Goal: Task Accomplishment & Management: Manage account settings

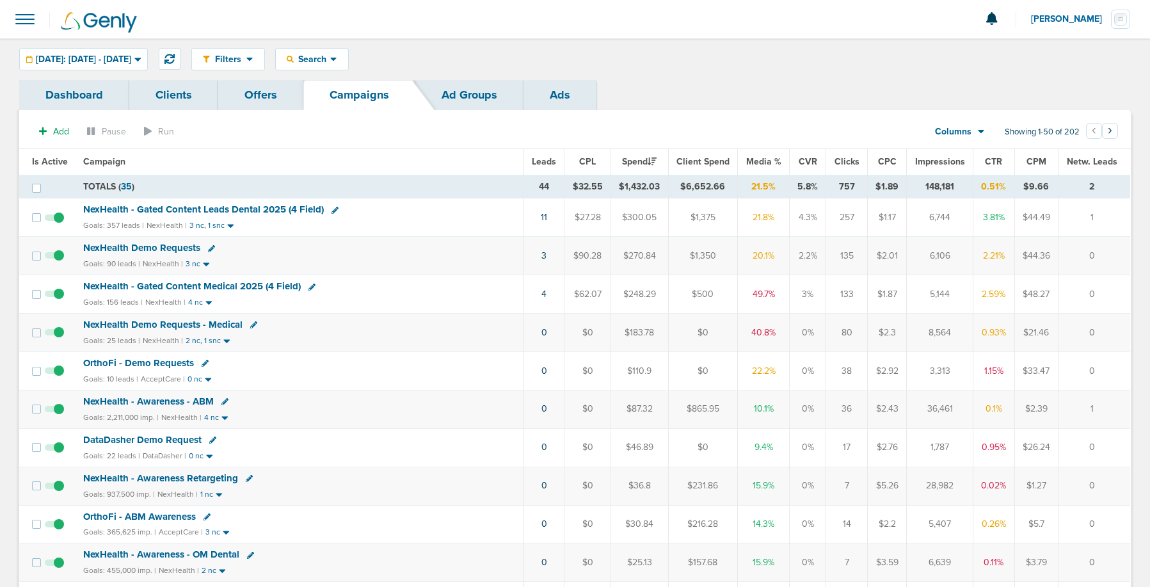
click at [25, 24] on span at bounding box center [25, 19] width 28 height 28
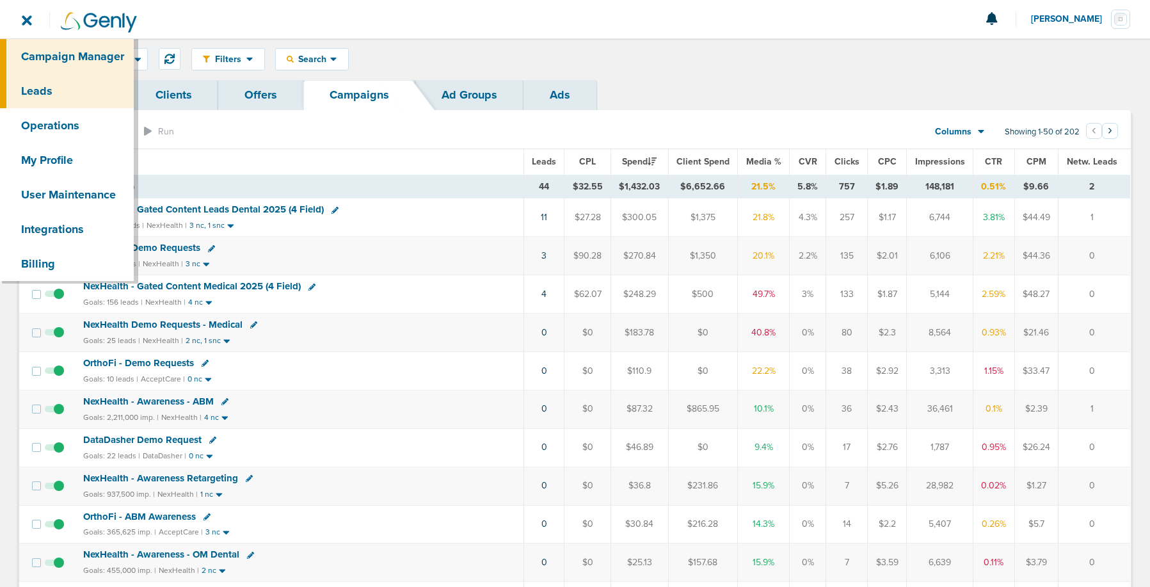
click at [31, 91] on link "Leads" at bounding box center [67, 91] width 134 height 35
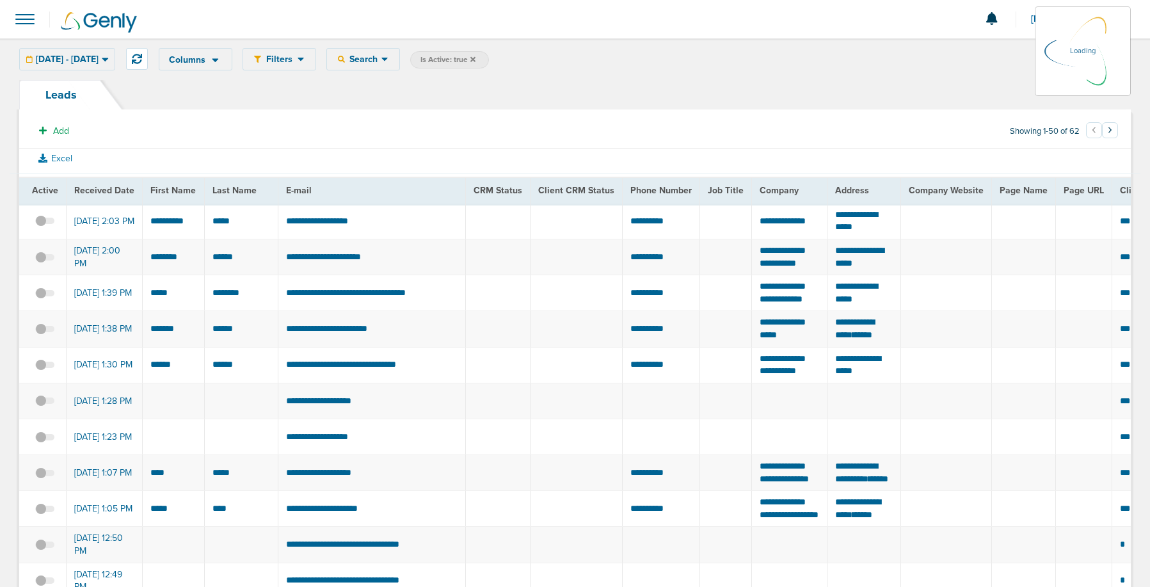
click at [411, 62] on div "Columns Save selections Reset to defaults Is Active Received Date First Name La…" at bounding box center [645, 59] width 972 height 22
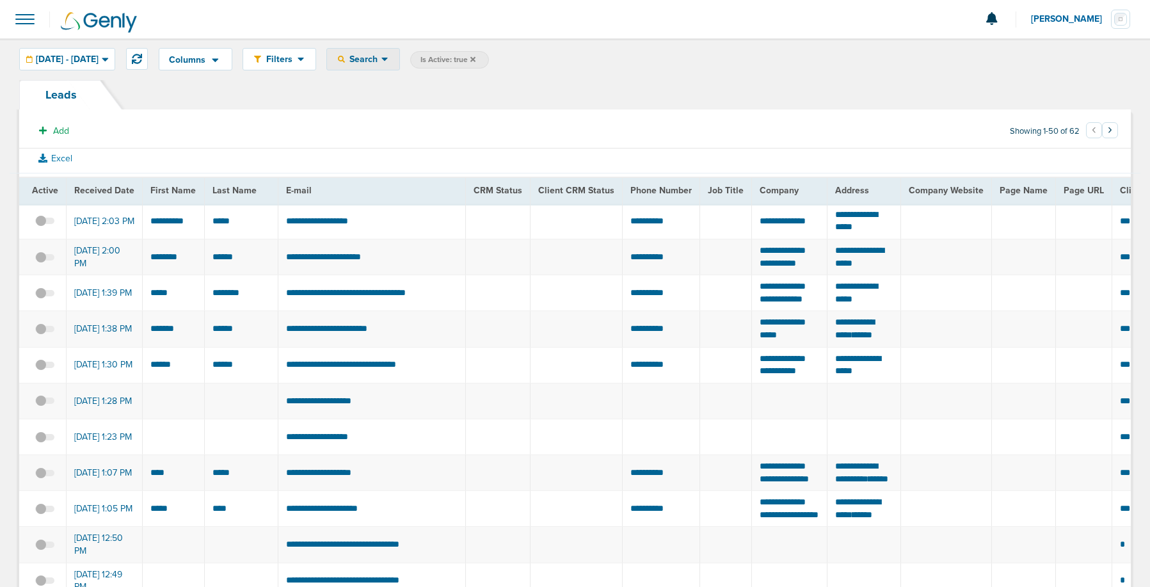
click at [388, 58] on icon at bounding box center [384, 59] width 7 height 11
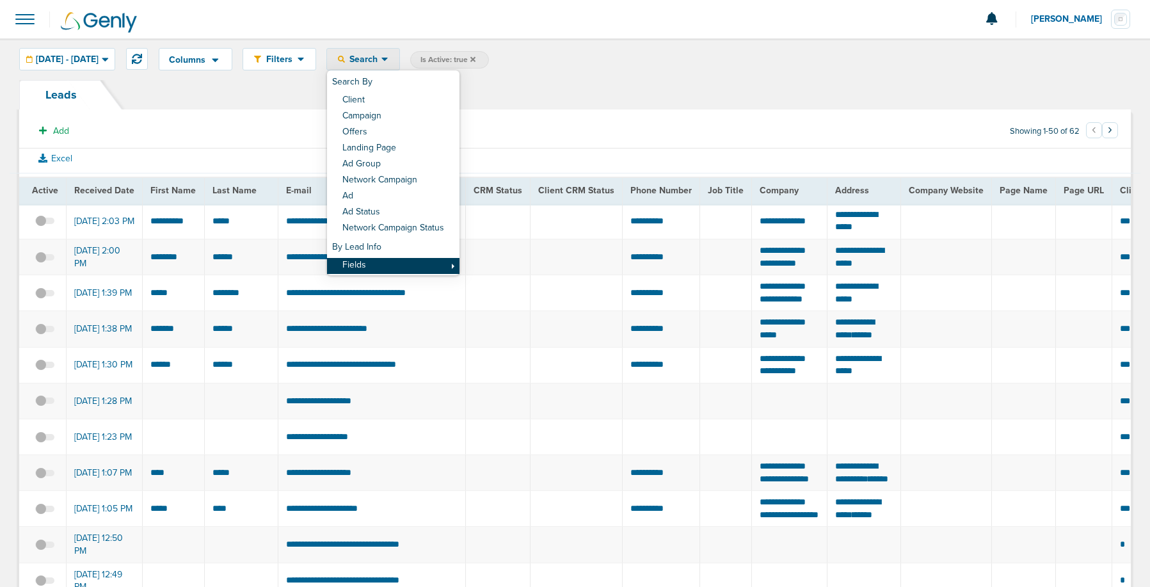
click at [408, 263] on link "Fields" at bounding box center [393, 266] width 132 height 16
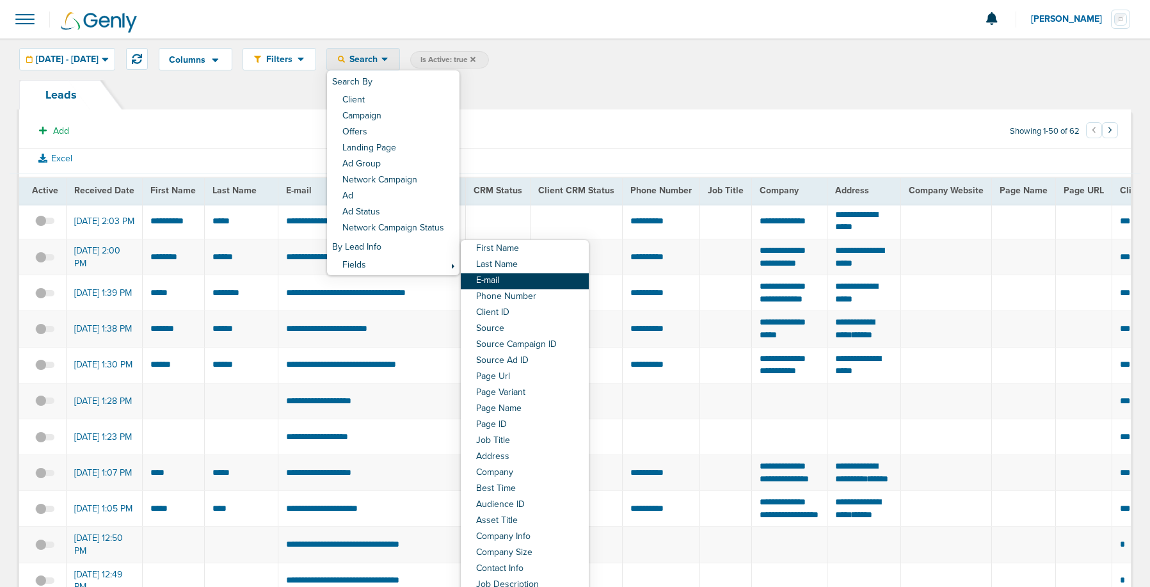
click at [555, 273] on link "E-mail" at bounding box center [525, 281] width 128 height 16
select select "email"
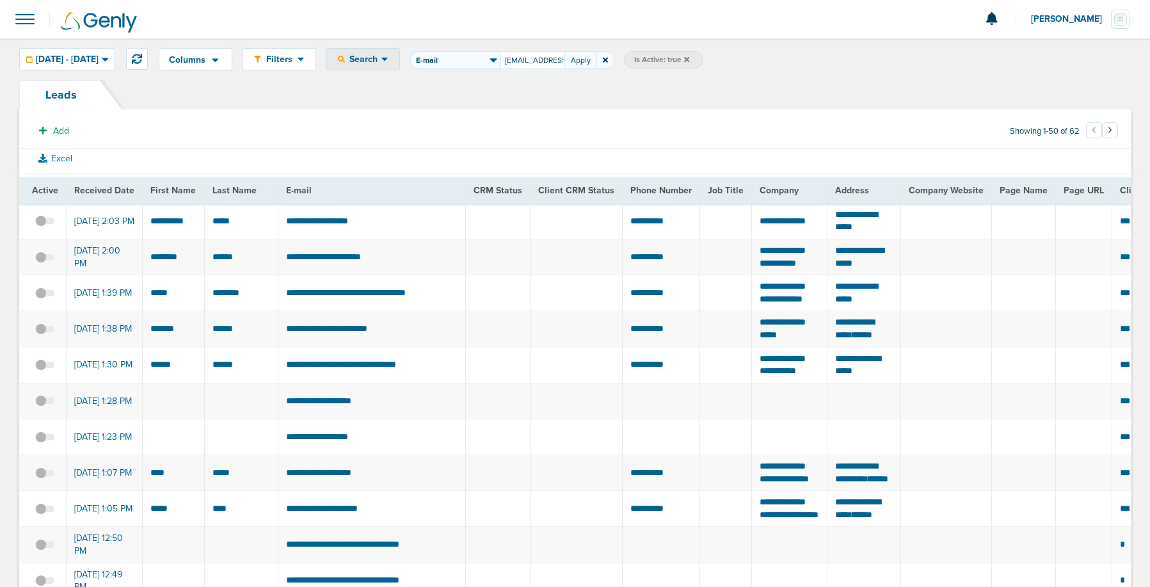
scroll to position [0, 20]
type input "[EMAIL_ADDRESS][DOMAIN_NAME]"
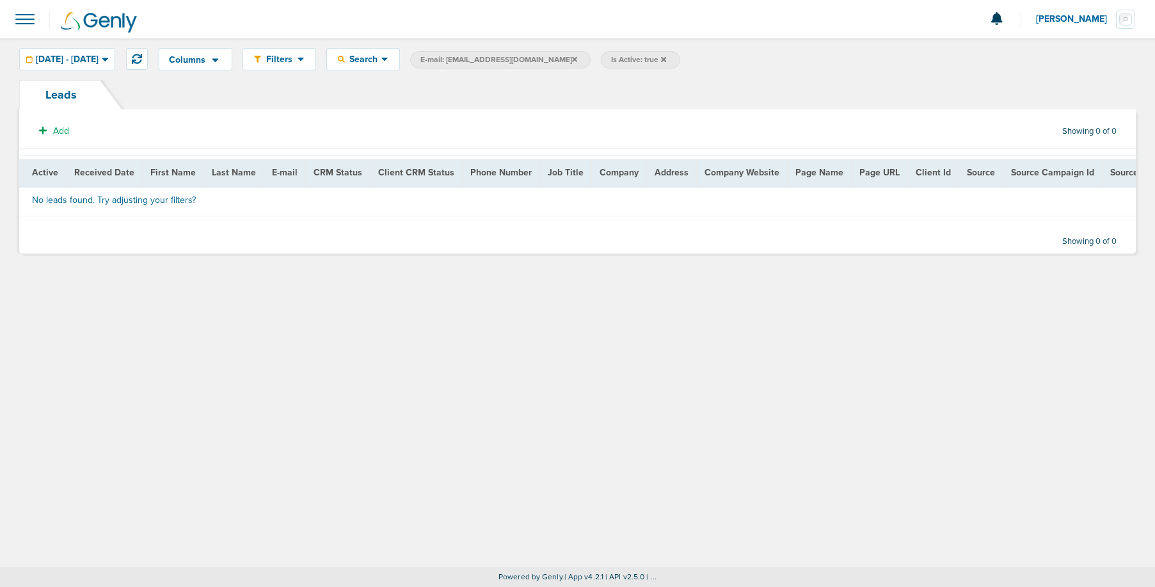
click at [661, 60] on icon at bounding box center [663, 58] width 5 height 5
click at [95, 60] on span "[DATE] - [DATE]" at bounding box center [67, 59] width 63 height 9
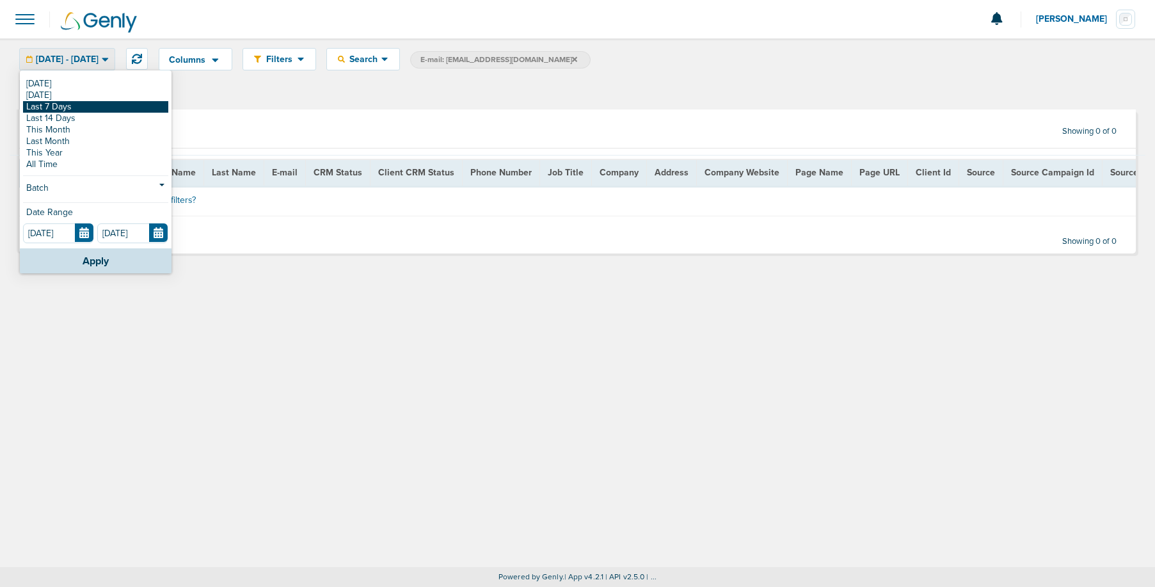
click at [78, 109] on link "Last 7 Days" at bounding box center [95, 107] width 145 height 12
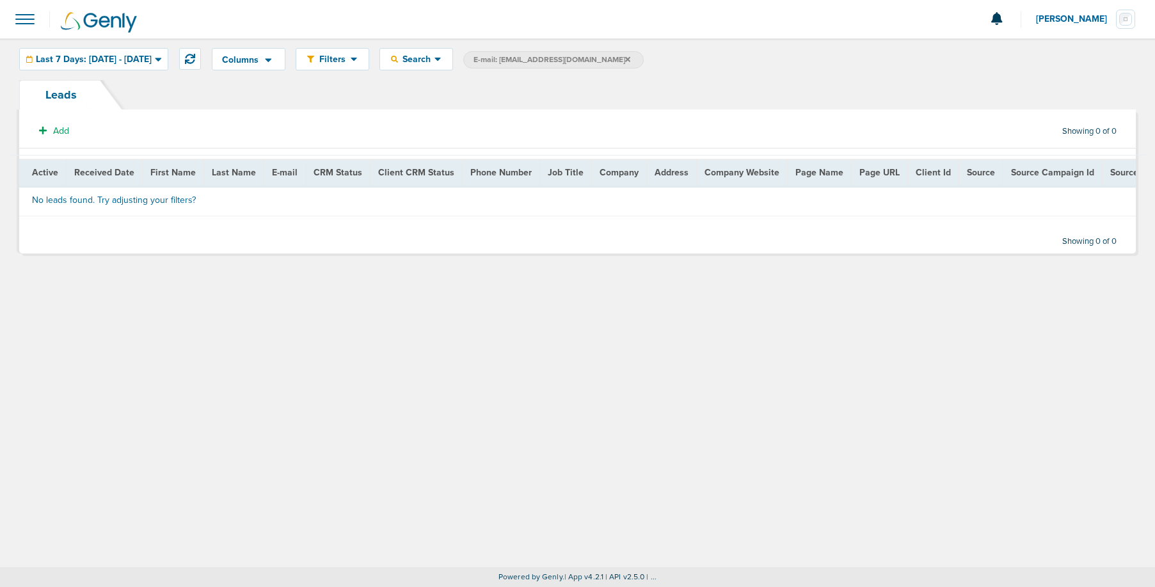
click at [625, 57] on label "E-mail: [EMAIL_ADDRESS][DOMAIN_NAME]" at bounding box center [553, 59] width 180 height 17
click at [24, 16] on span at bounding box center [25, 19] width 28 height 28
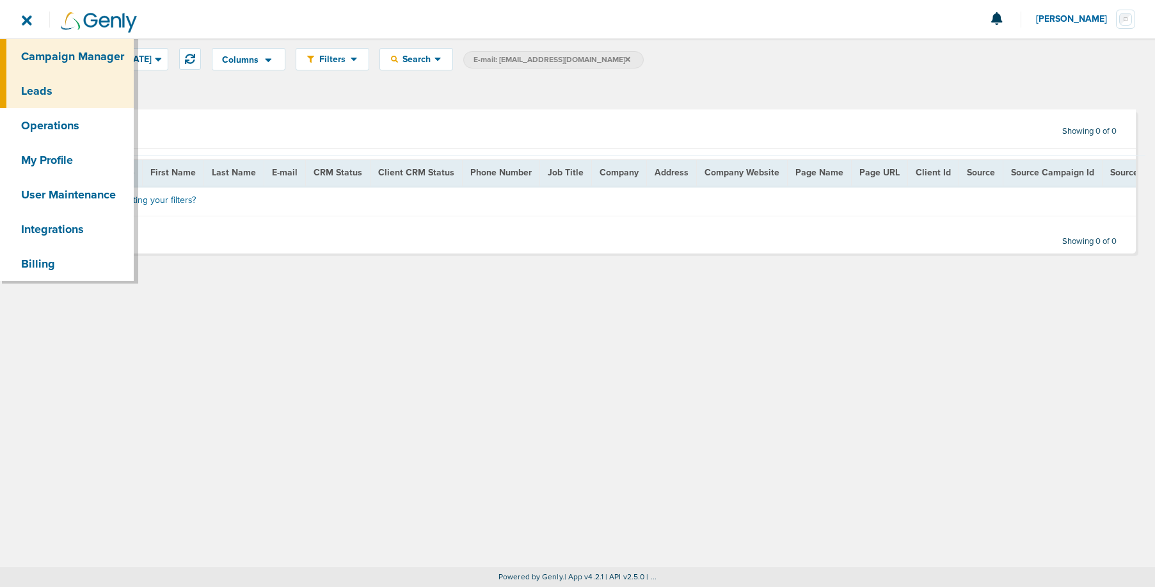
click at [42, 54] on link "Campaign Manager" at bounding box center [67, 56] width 134 height 35
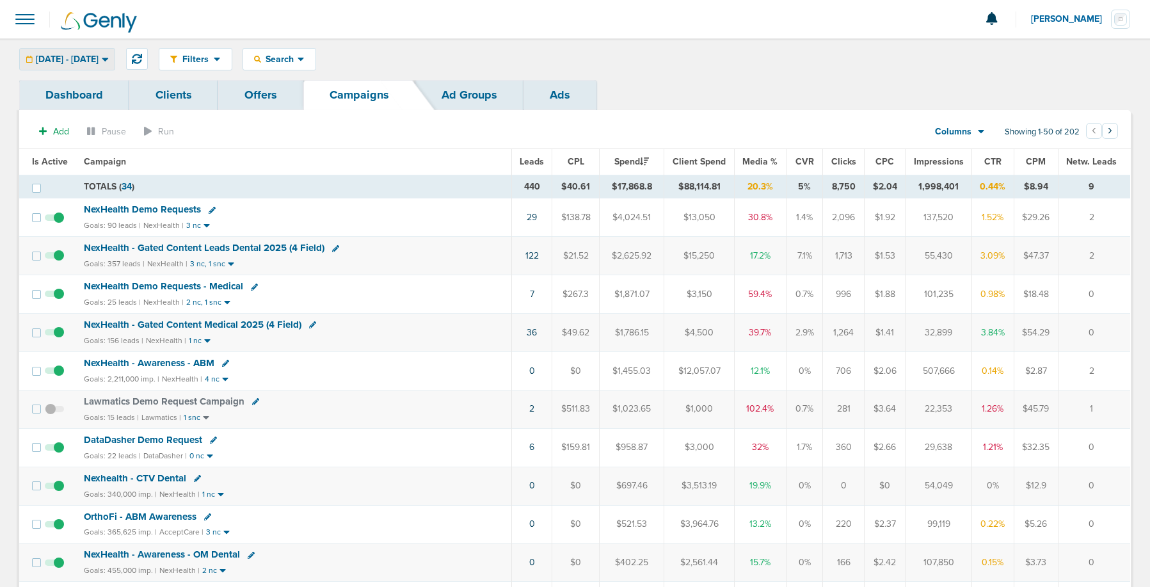
click at [80, 56] on span "[DATE] - [DATE]" at bounding box center [67, 59] width 63 height 9
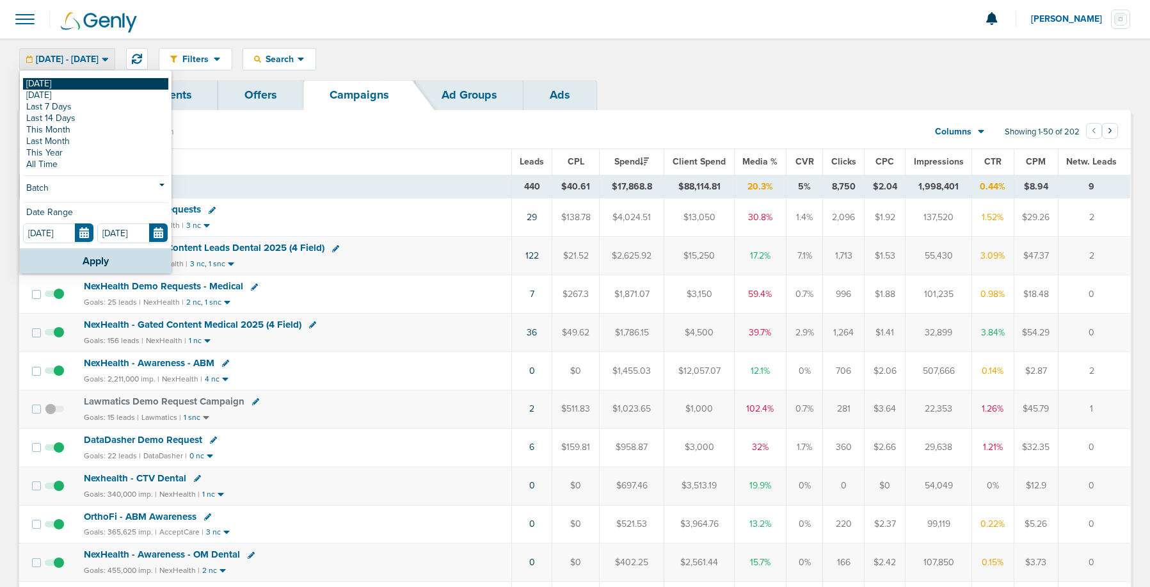
click at [83, 85] on link "[DATE]" at bounding box center [95, 84] width 145 height 12
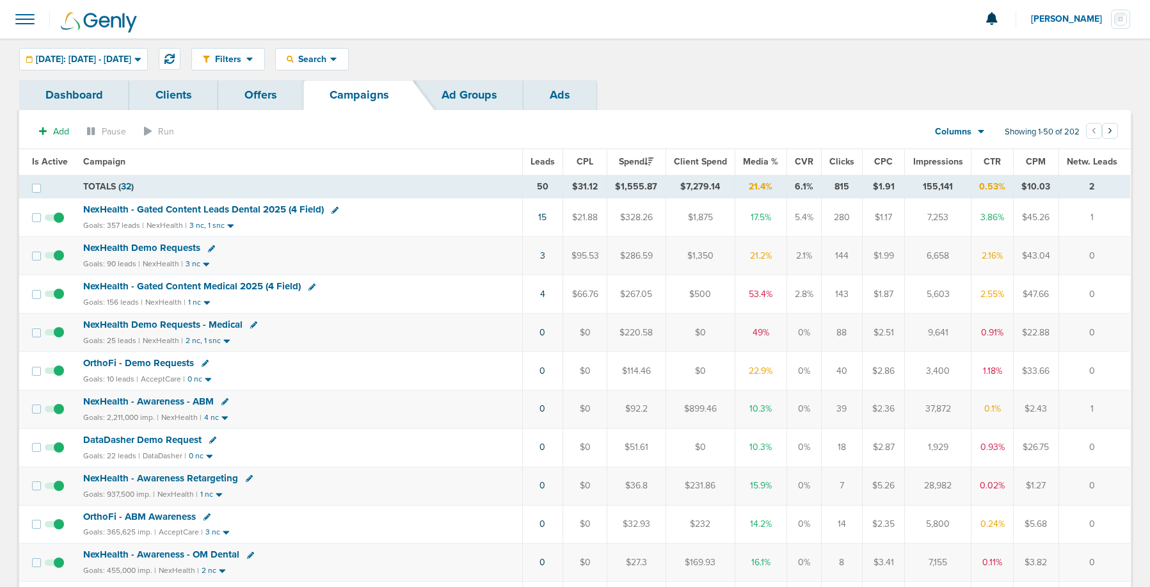
click at [149, 248] on span "NexHealth Demo Requests" at bounding box center [141, 248] width 117 height 12
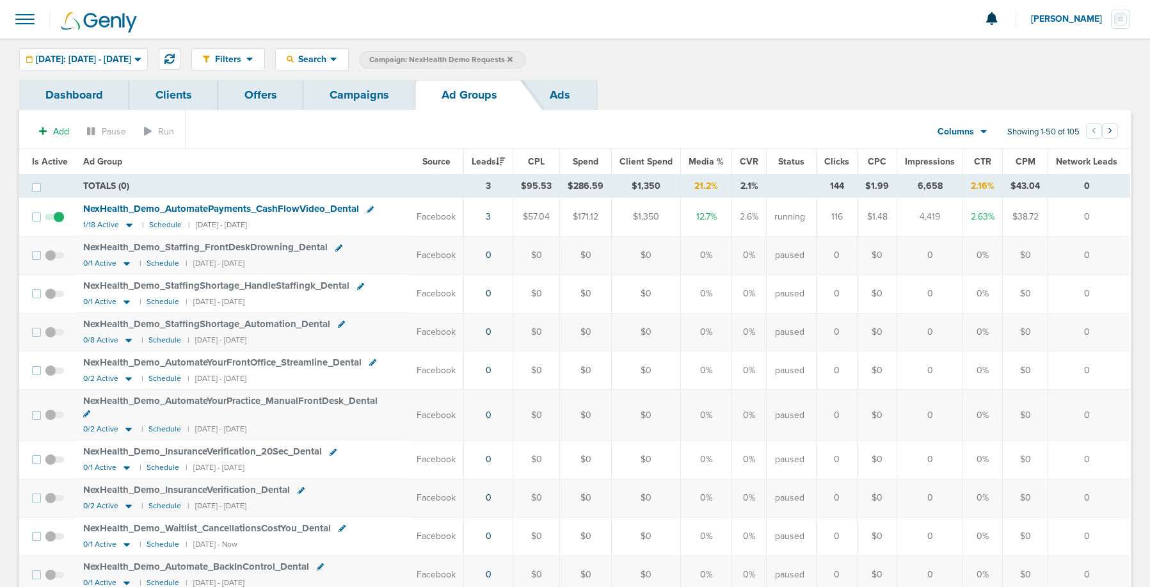
click at [40, 161] on span "Is Active" at bounding box center [50, 161] width 36 height 11
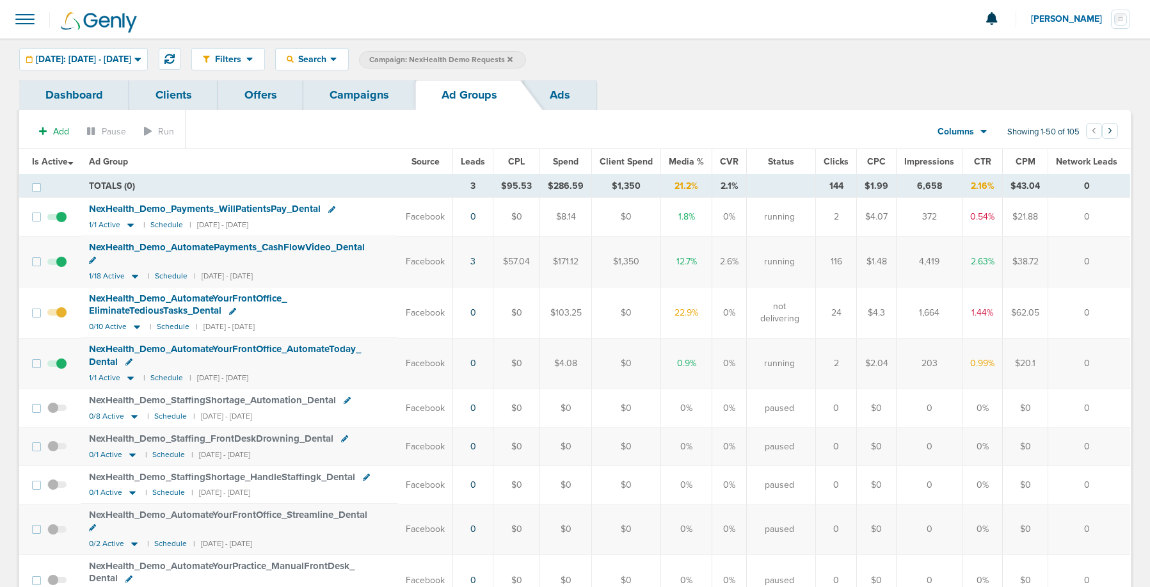
click at [60, 223] on span at bounding box center [56, 223] width 19 height 0
click at [57, 219] on input "checkbox" at bounding box center [57, 219] width 0 height 0
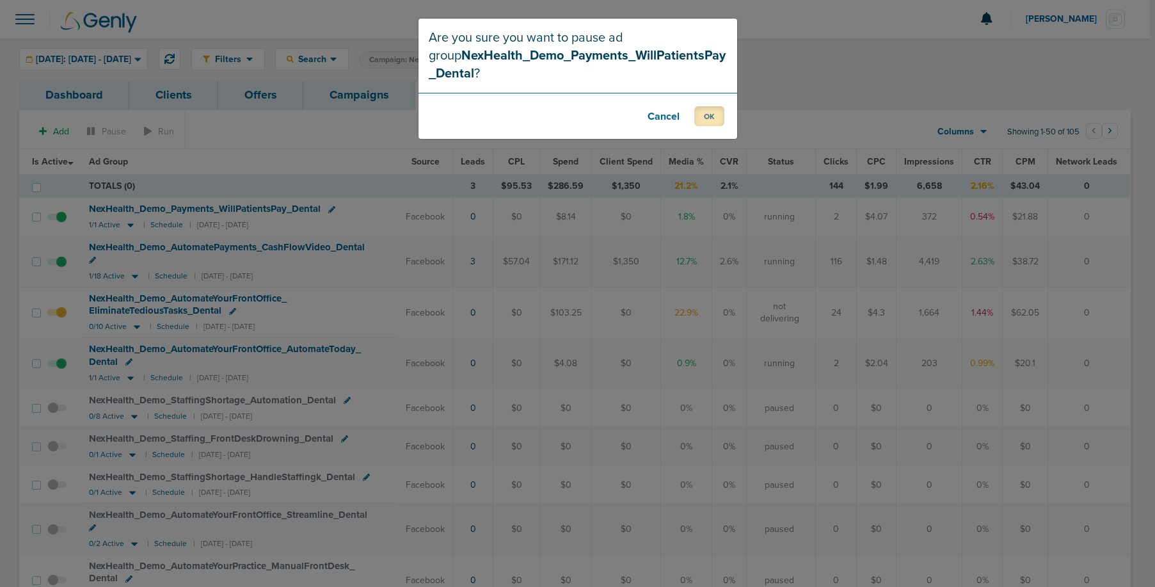
click at [705, 118] on button "OK" at bounding box center [709, 116] width 30 height 20
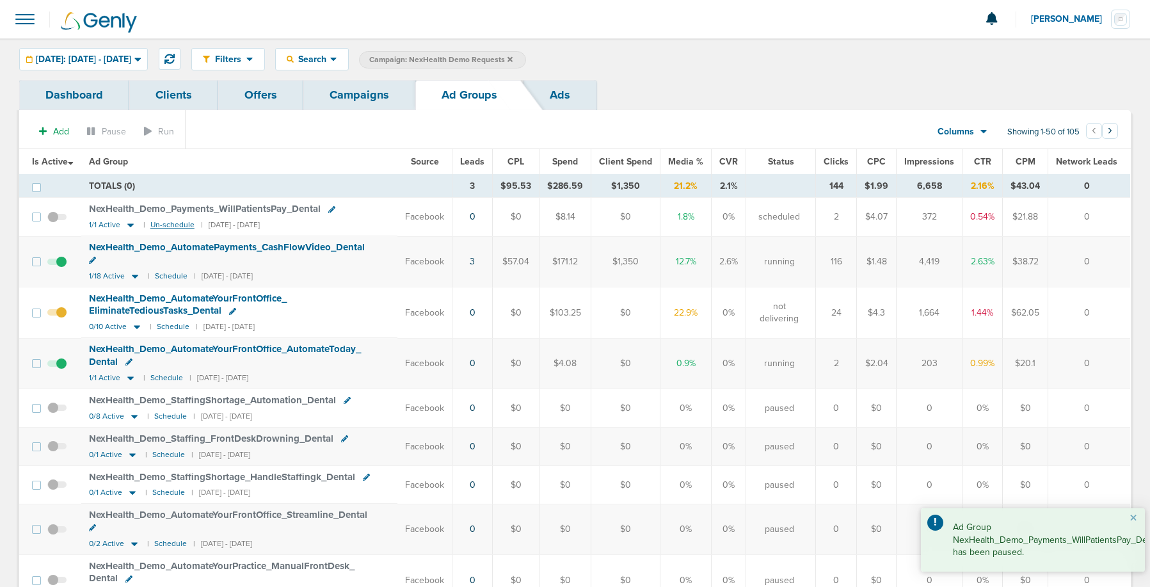
click at [160, 225] on small "Un-schedule" at bounding box center [172, 225] width 44 height 10
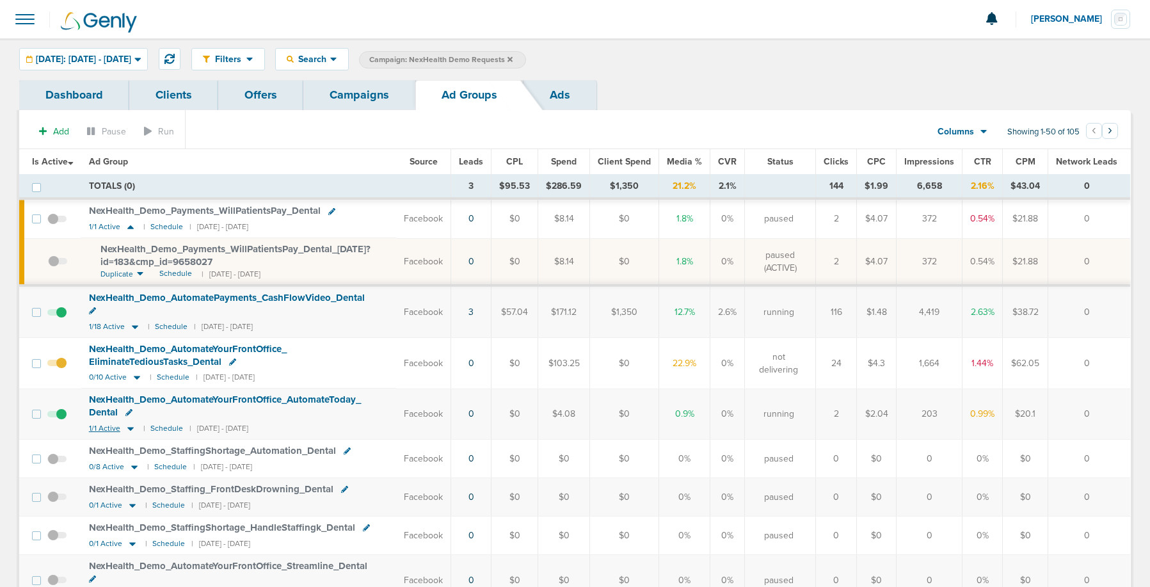
click at [131, 427] on icon at bounding box center [130, 429] width 6 height 4
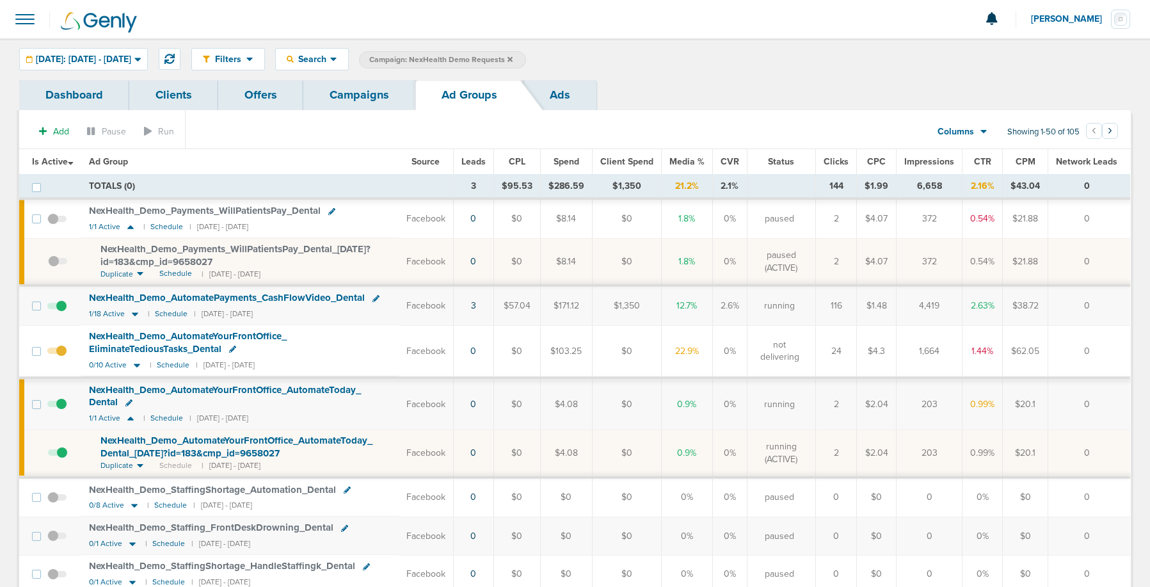
click at [169, 449] on span "NexHealth_ Demo_ AutomateYourFrontOffice_ AutomateToday_ Dental_ [DATE]?id=183&…" at bounding box center [236, 446] width 272 height 24
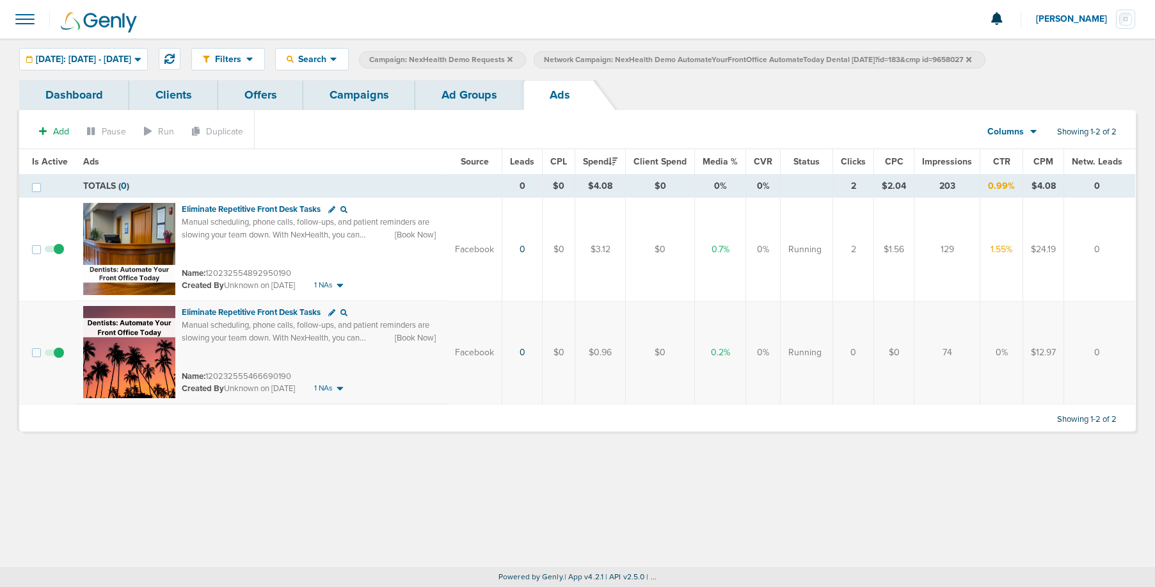
click at [59, 359] on span at bounding box center [54, 359] width 19 height 0
click at [54, 355] on input "checkbox" at bounding box center [54, 355] width 0 height 0
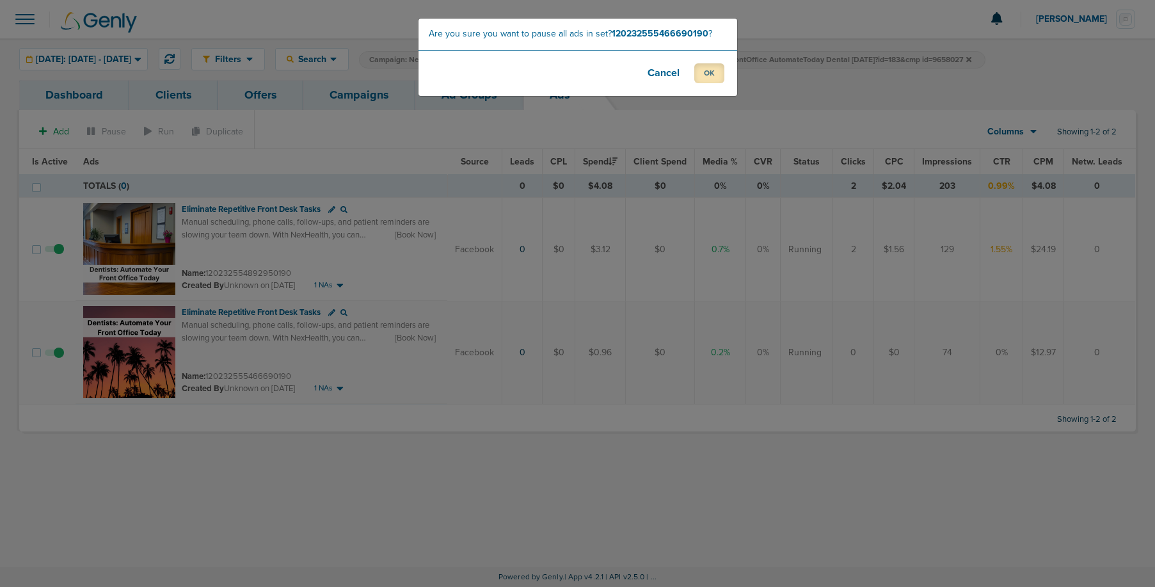
click at [703, 70] on button "OK" at bounding box center [709, 73] width 30 height 20
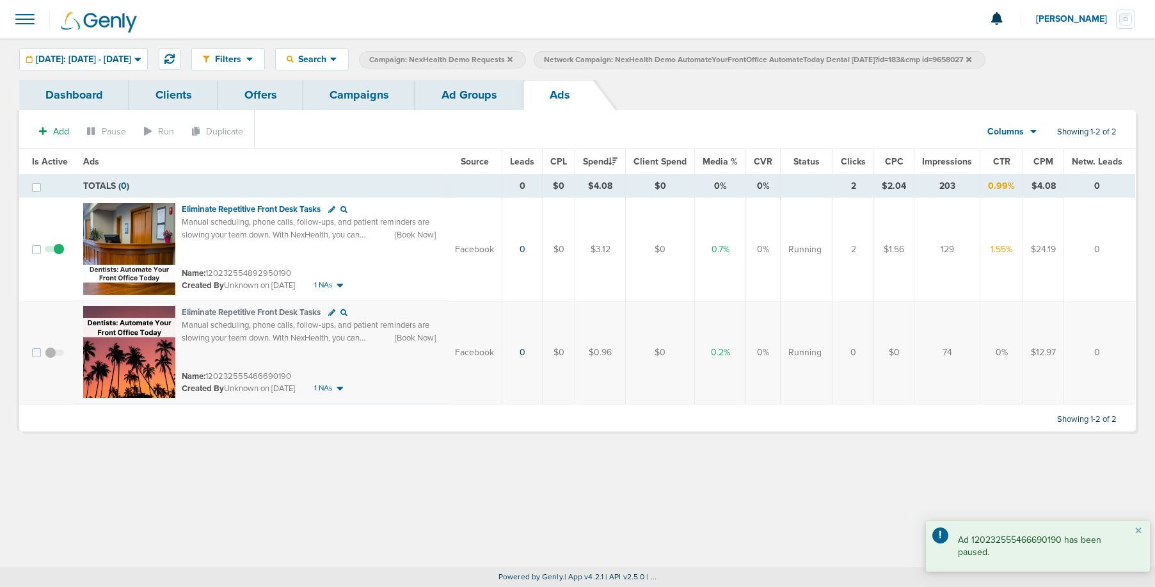
click at [329, 92] on link "Campaigns" at bounding box center [359, 95] width 112 height 30
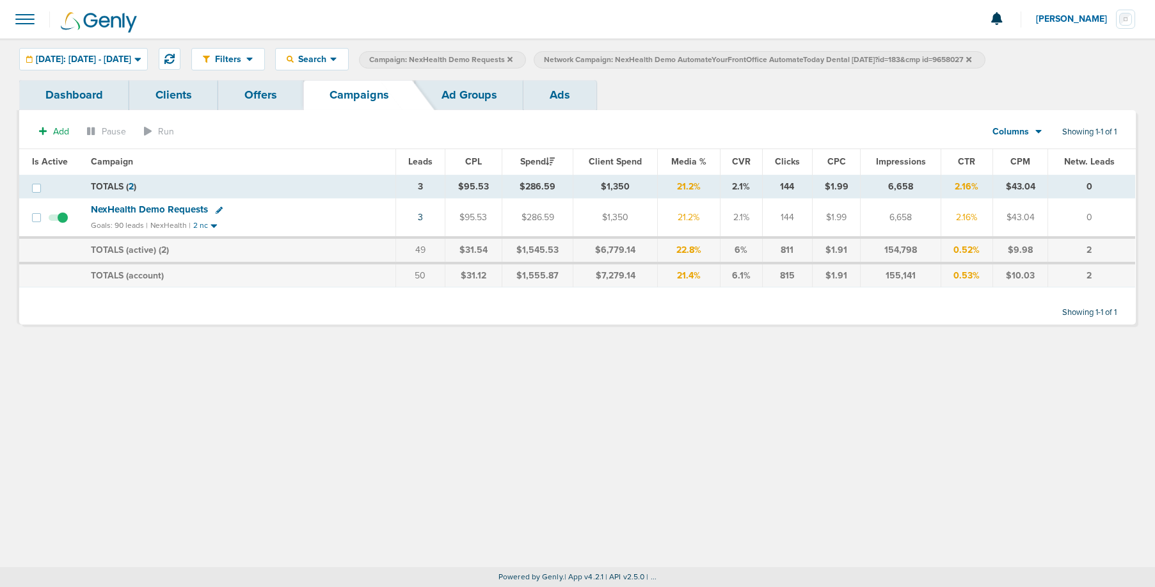
click at [971, 58] on icon at bounding box center [968, 58] width 5 height 5
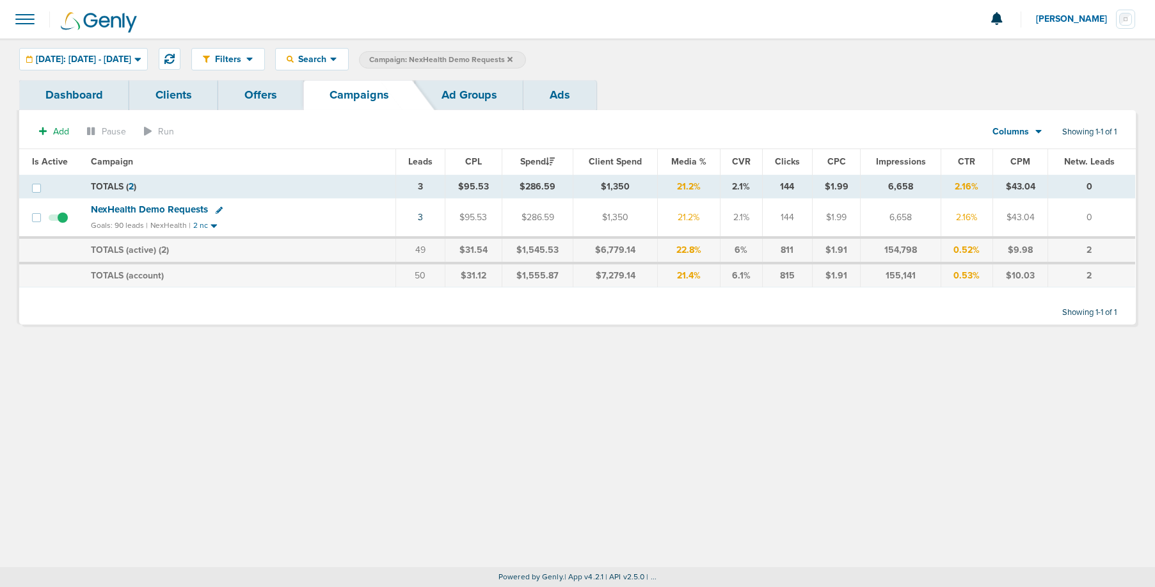
click at [513, 58] on icon at bounding box center [509, 60] width 5 height 8
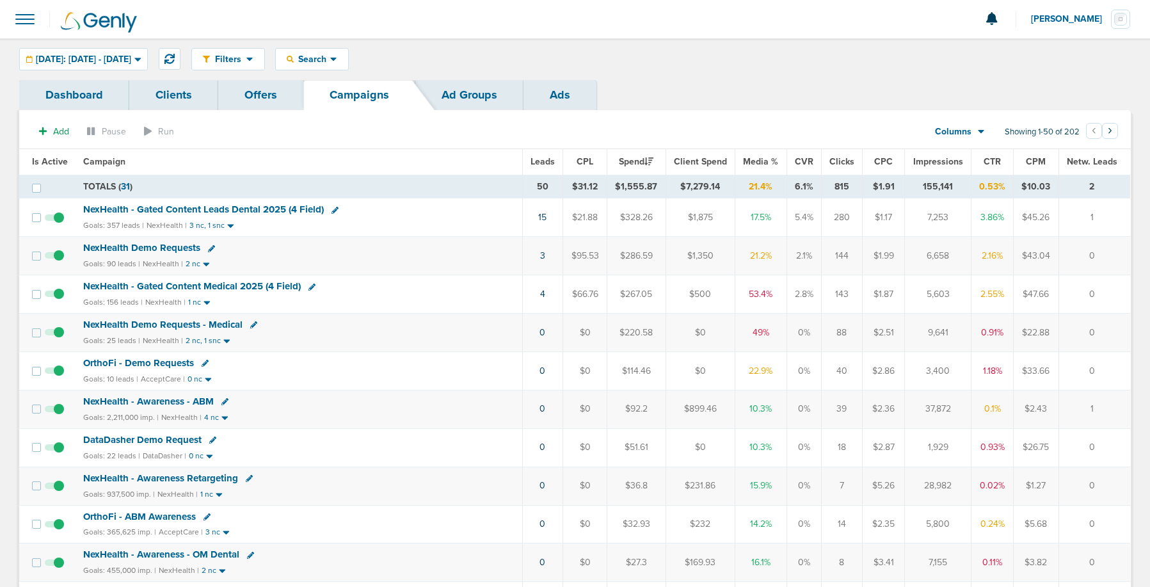
click at [145, 323] on span "NexHealth Demo Requests - Medical" at bounding box center [162, 325] width 159 height 12
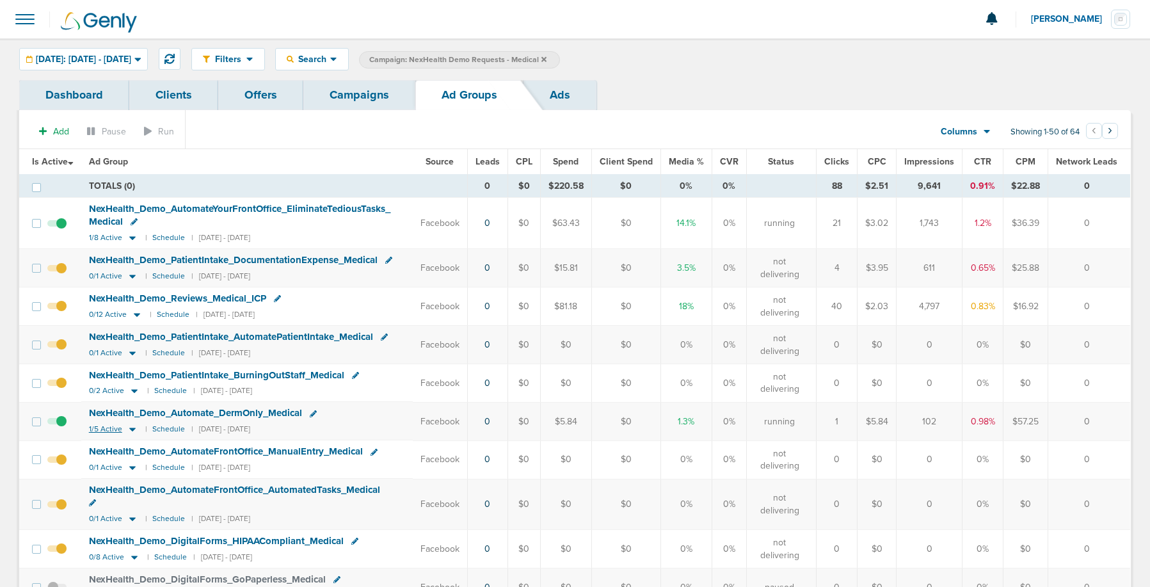
click at [127, 431] on icon at bounding box center [132, 429] width 13 height 11
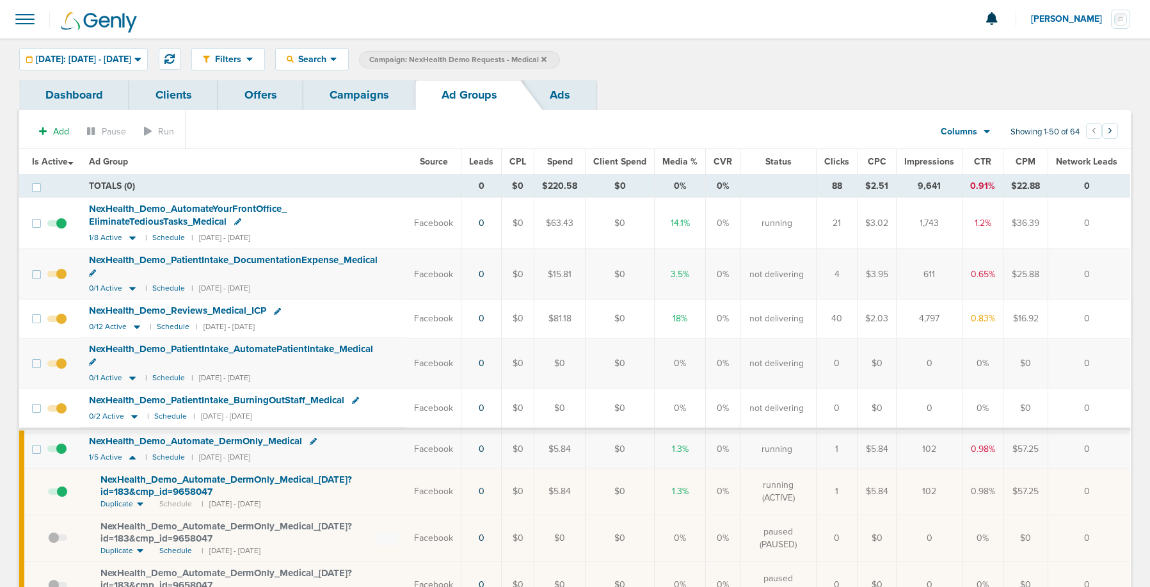
click at [359, 98] on link "Campaigns" at bounding box center [359, 95] width 112 height 30
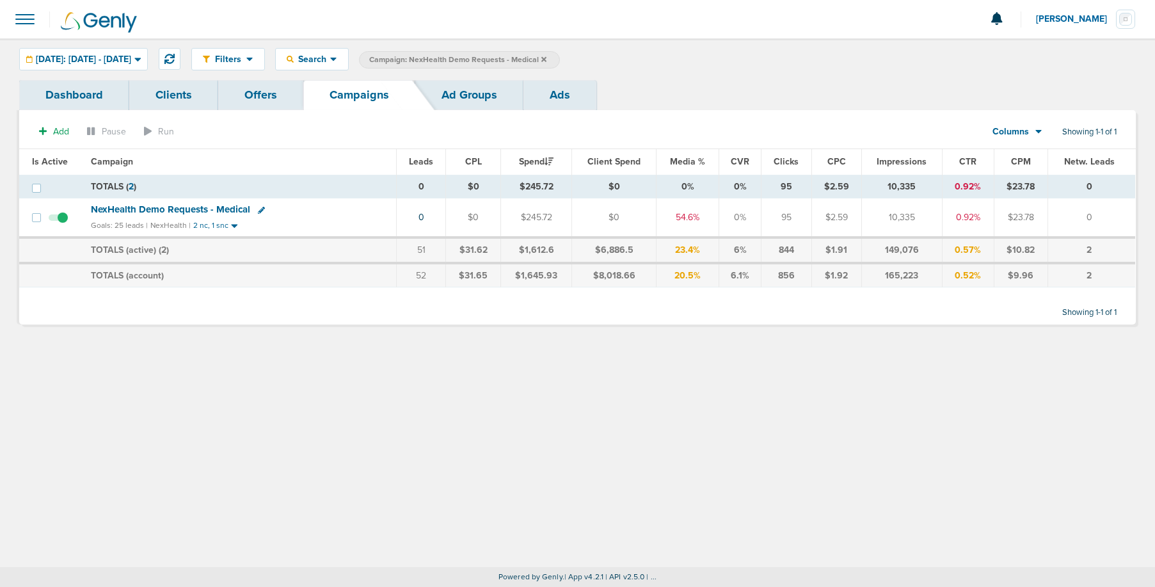
click at [546, 59] on icon at bounding box center [543, 60] width 5 height 8
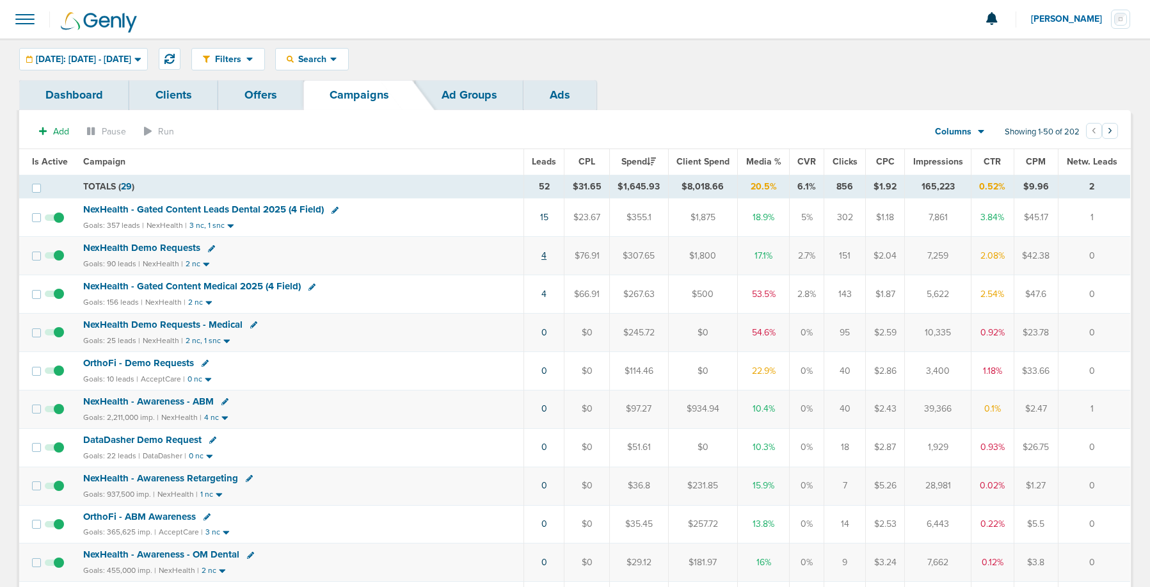
click at [543, 255] on link "4" at bounding box center [543, 255] width 5 height 11
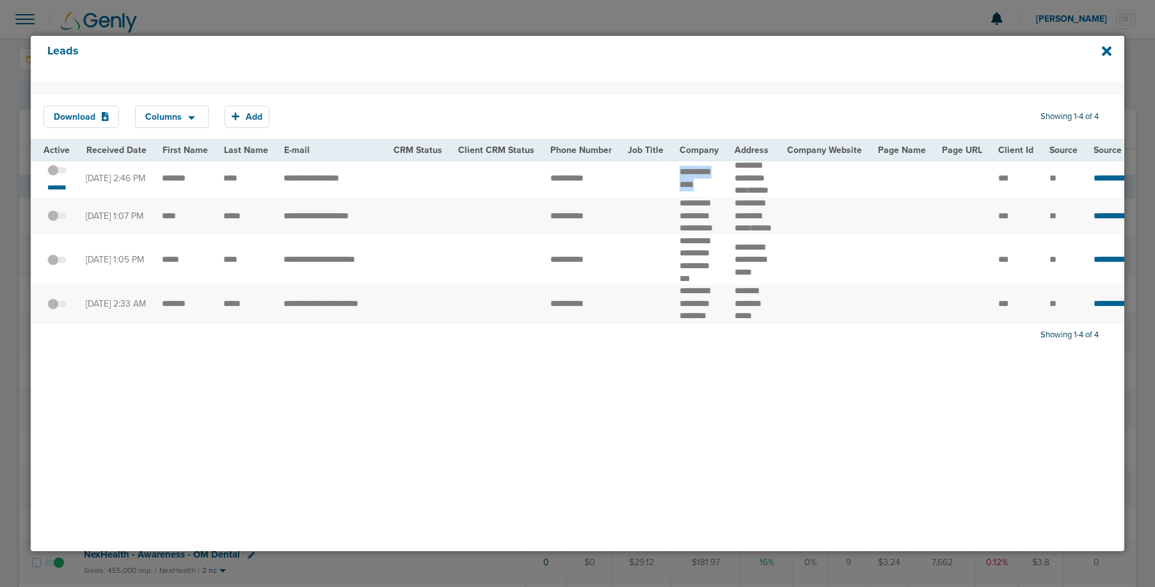
drag, startPoint x: 665, startPoint y: 179, endPoint x: 690, endPoint y: 199, distance: 32.8
click at [690, 197] on td "**********" at bounding box center [699, 178] width 55 height 38
click at [55, 192] on small "*******" at bounding box center [57, 187] width 27 height 10
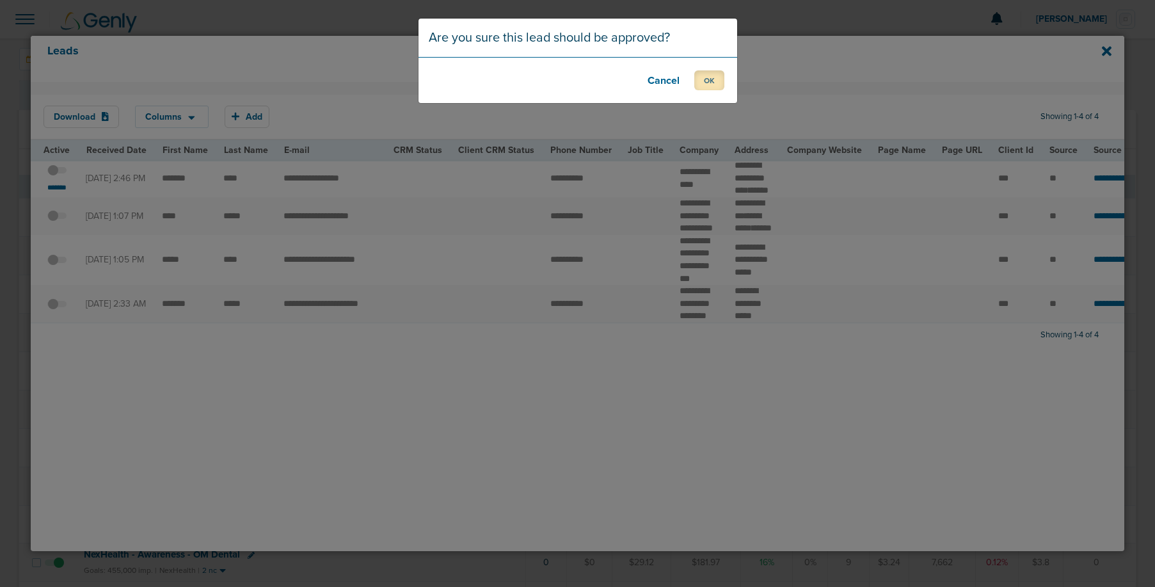
click at [711, 82] on button "OK" at bounding box center [709, 80] width 30 height 20
click at [698, 81] on button "OK" at bounding box center [709, 80] width 30 height 20
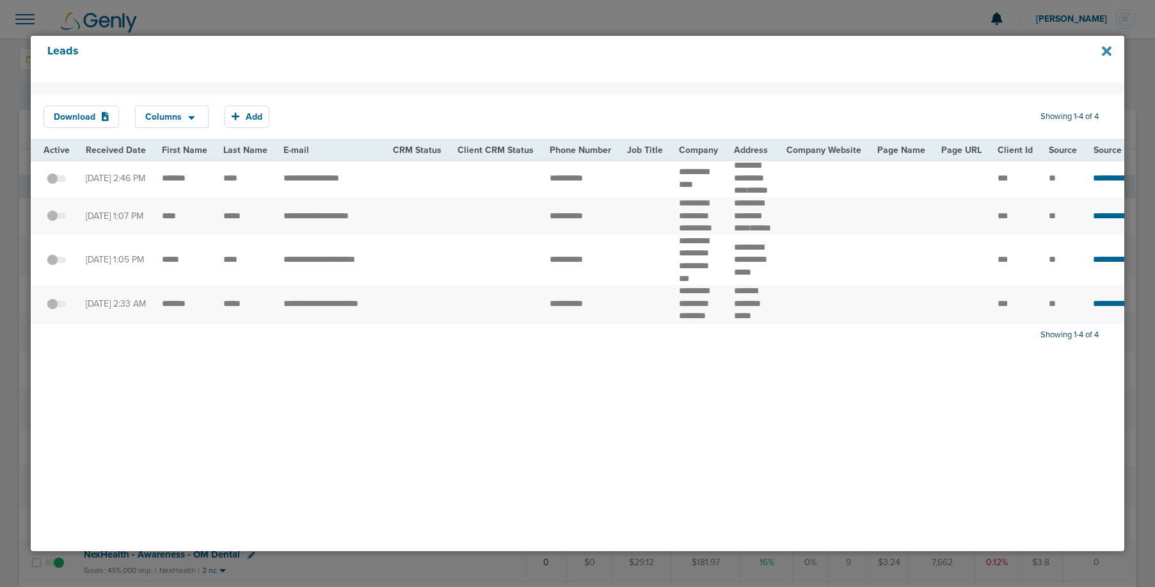
click at [1105, 52] on icon at bounding box center [1107, 51] width 10 height 10
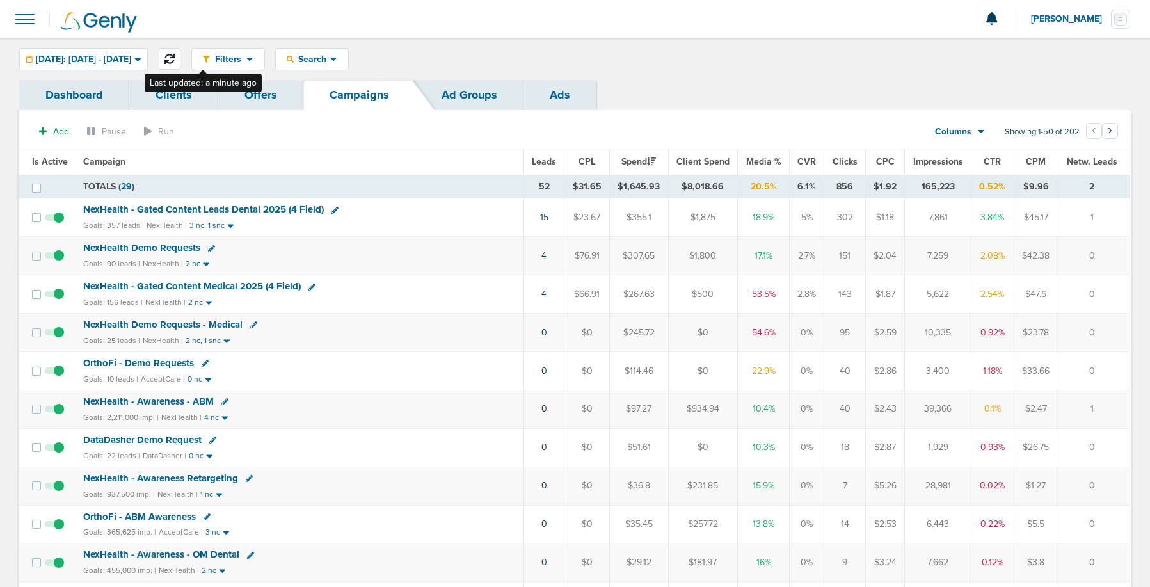
click at [175, 60] on icon at bounding box center [169, 59] width 10 height 10
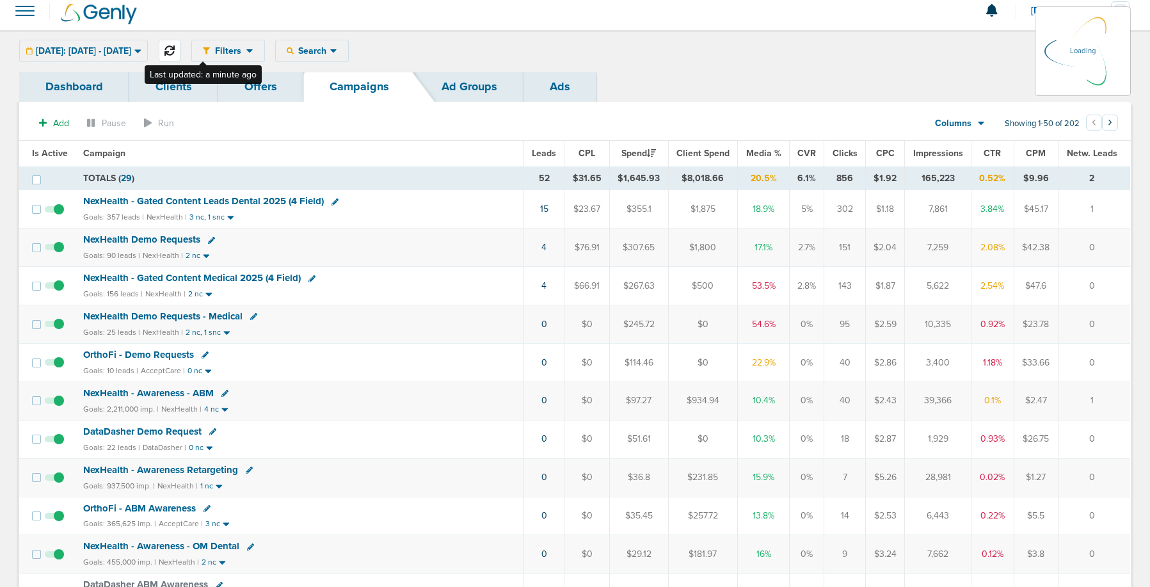
scroll to position [6, 0]
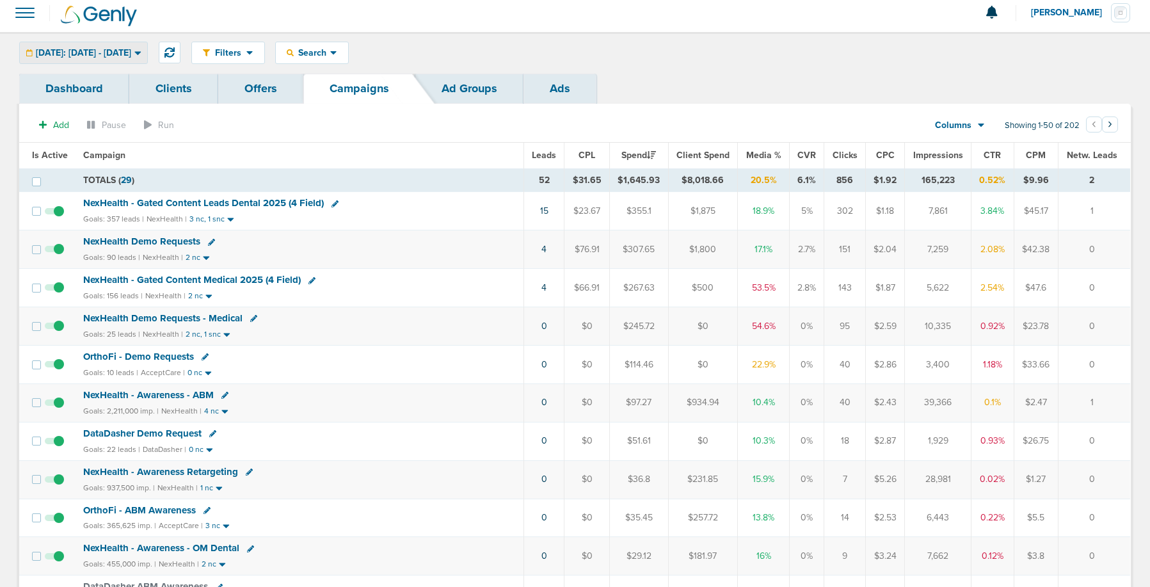
click at [93, 45] on div "[DATE]: [DATE] - [DATE]" at bounding box center [83, 52] width 127 height 21
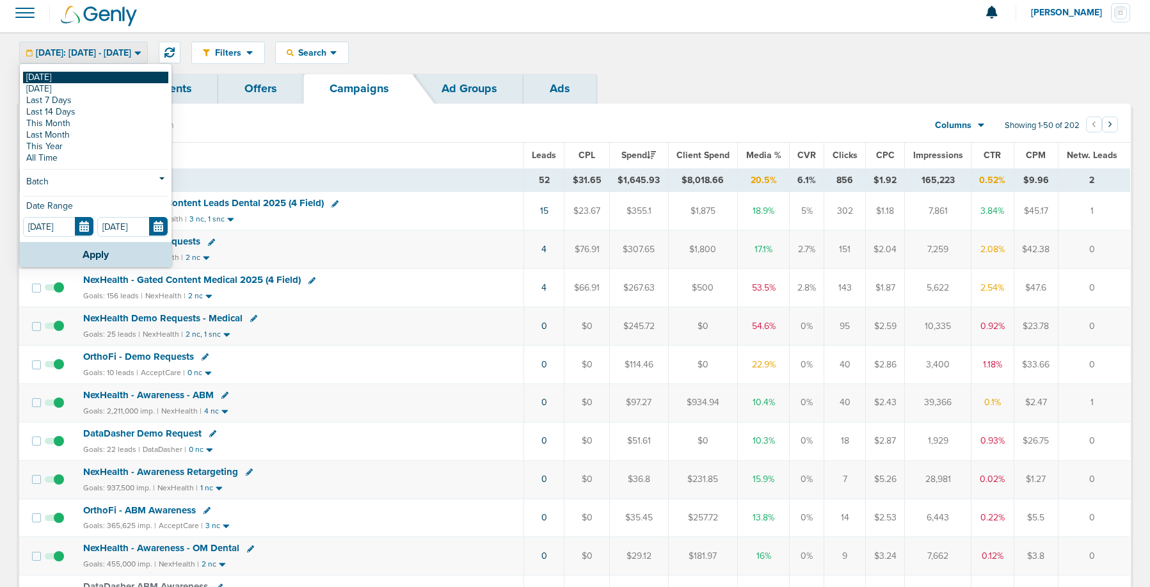
click at [86, 81] on link "[DATE]" at bounding box center [95, 78] width 145 height 12
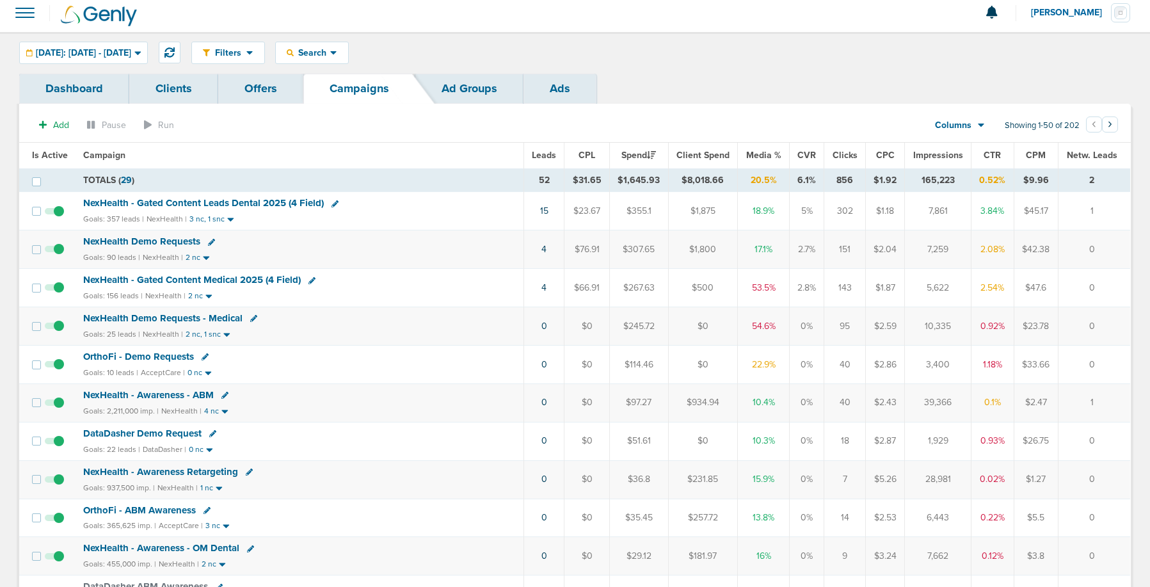
click at [152, 239] on span "NexHealth Demo Requests" at bounding box center [141, 241] width 117 height 12
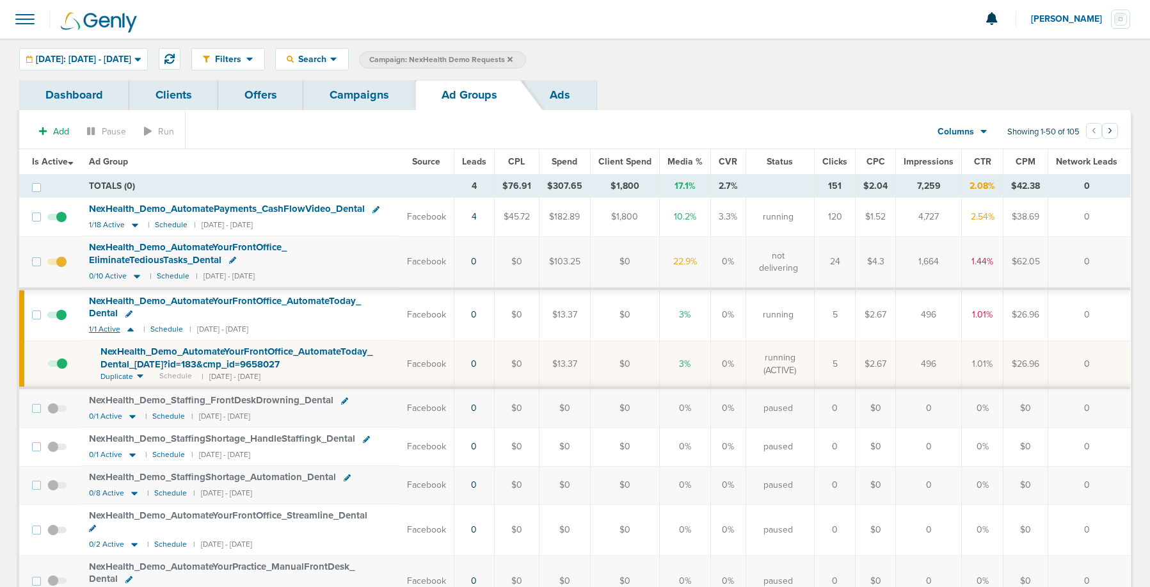
click at [132, 331] on icon at bounding box center [130, 330] width 6 height 4
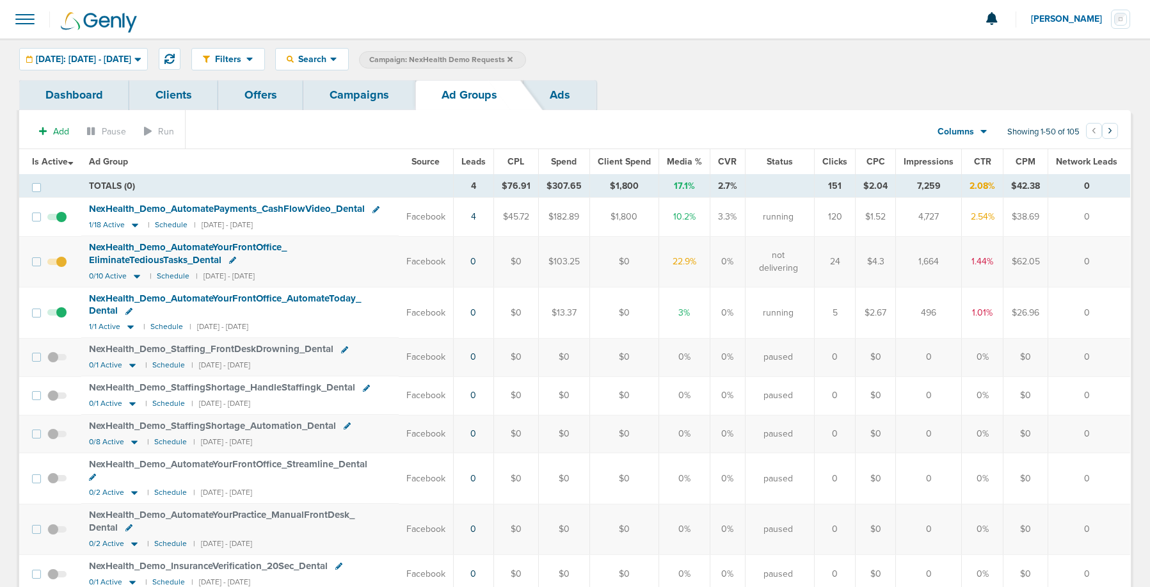
click at [367, 94] on link "Campaigns" at bounding box center [359, 95] width 112 height 30
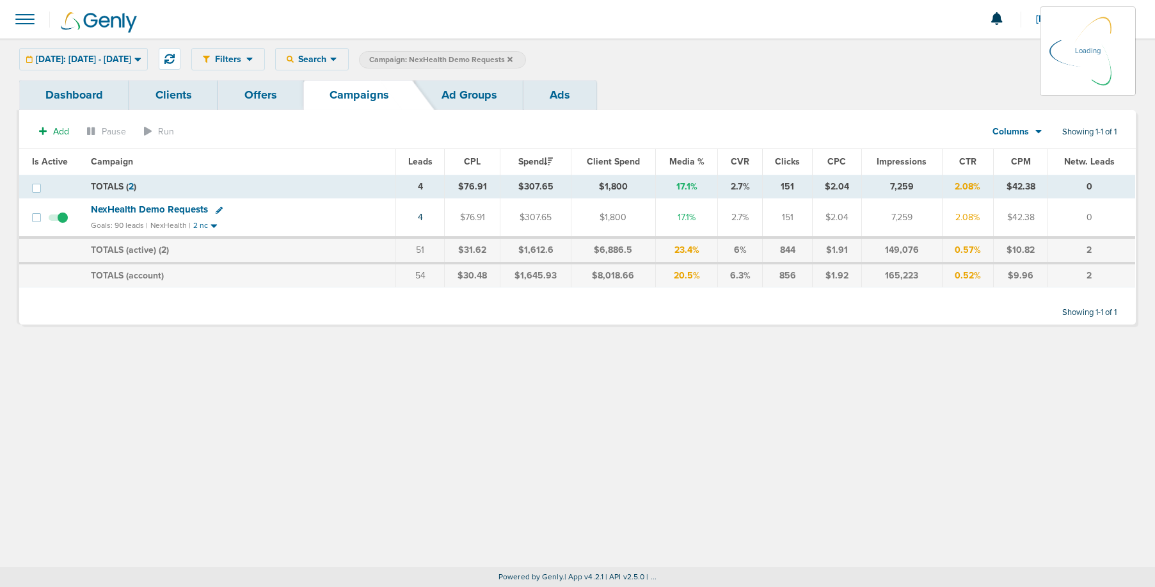
click at [513, 58] on icon at bounding box center [509, 58] width 5 height 5
click at [513, 57] on icon at bounding box center [509, 60] width 5 height 8
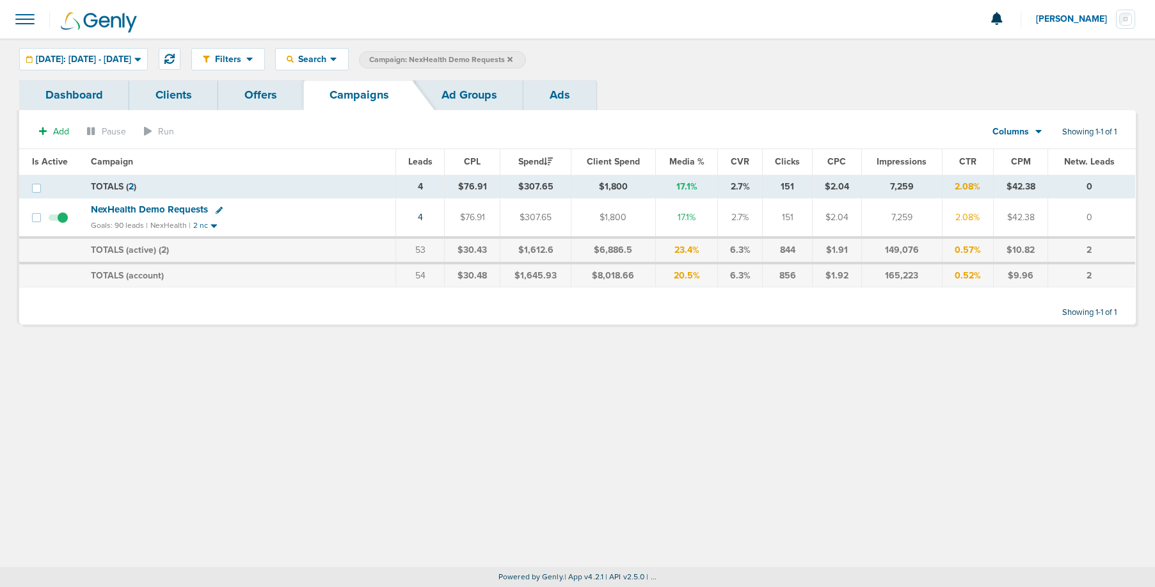
click at [513, 59] on icon at bounding box center [509, 60] width 5 height 8
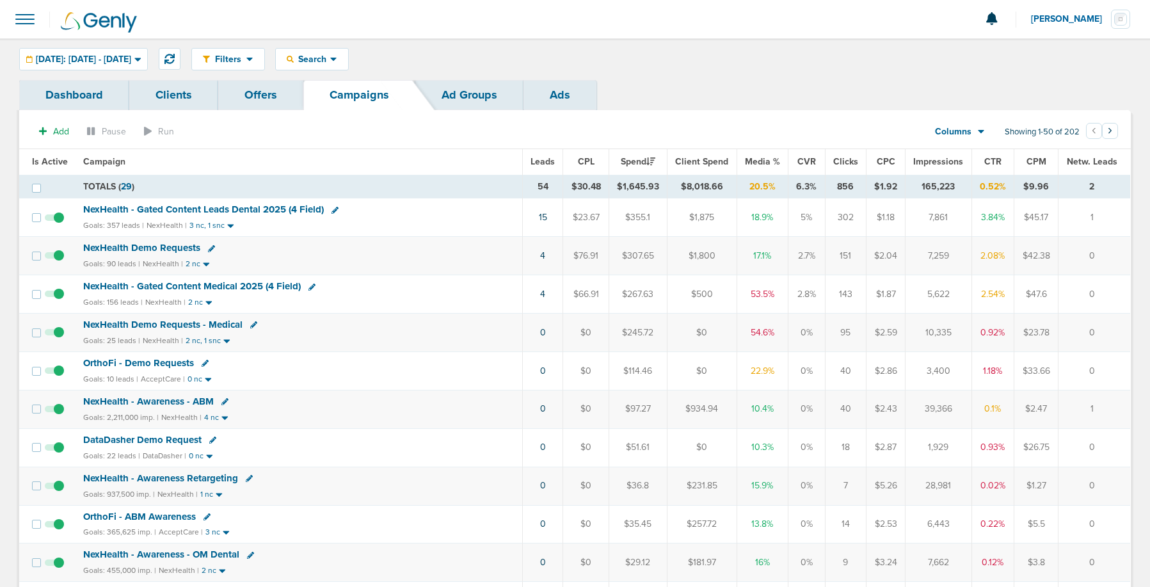
click at [204, 208] on span "NexHealth - Gated Content Leads Dental 2025 (4 Field)" at bounding box center [203, 209] width 241 height 12
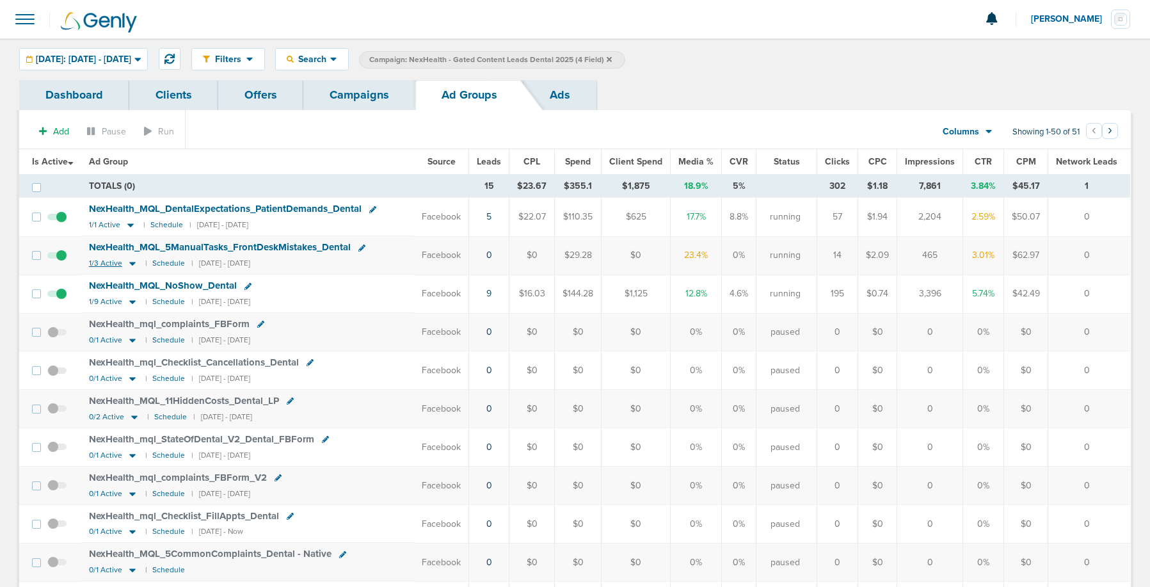
click at [131, 264] on icon at bounding box center [132, 264] width 6 height 4
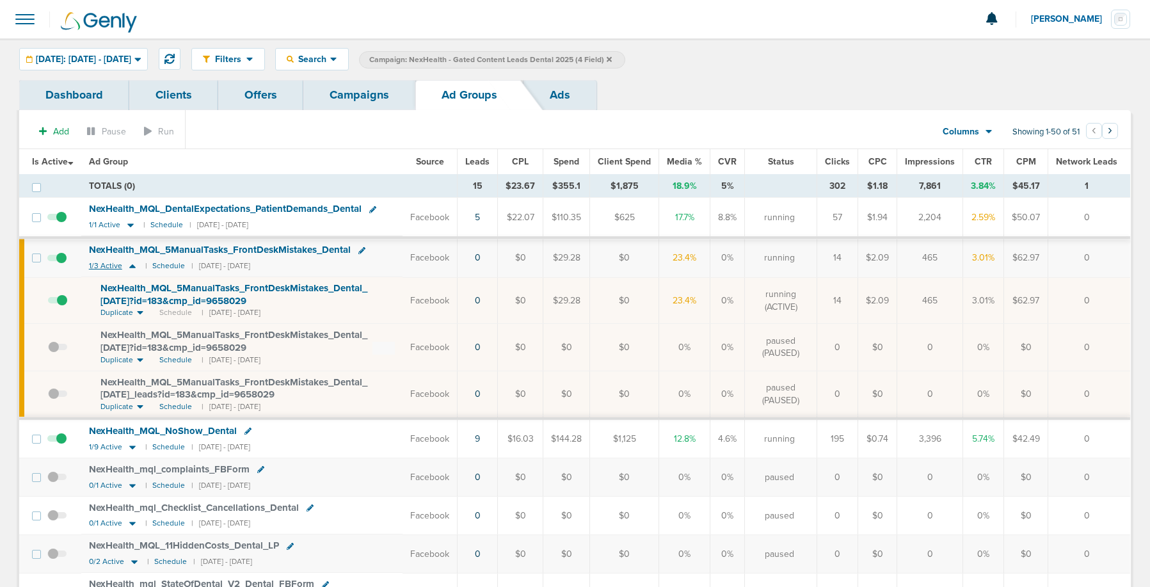
click at [133, 266] on icon at bounding box center [132, 266] width 6 height 4
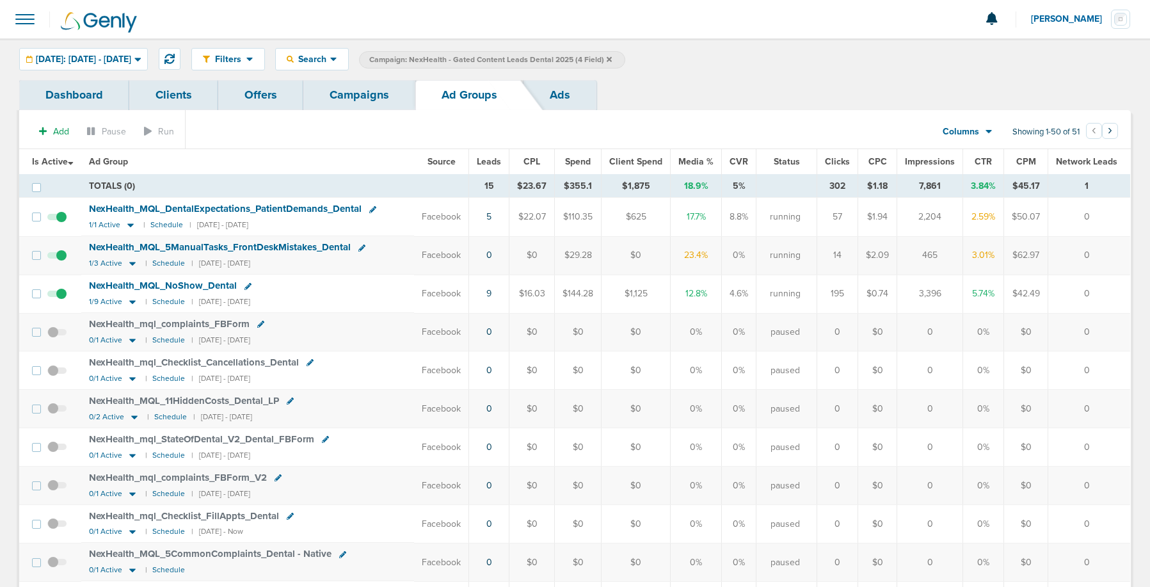
click at [369, 96] on link "Campaigns" at bounding box center [359, 95] width 112 height 30
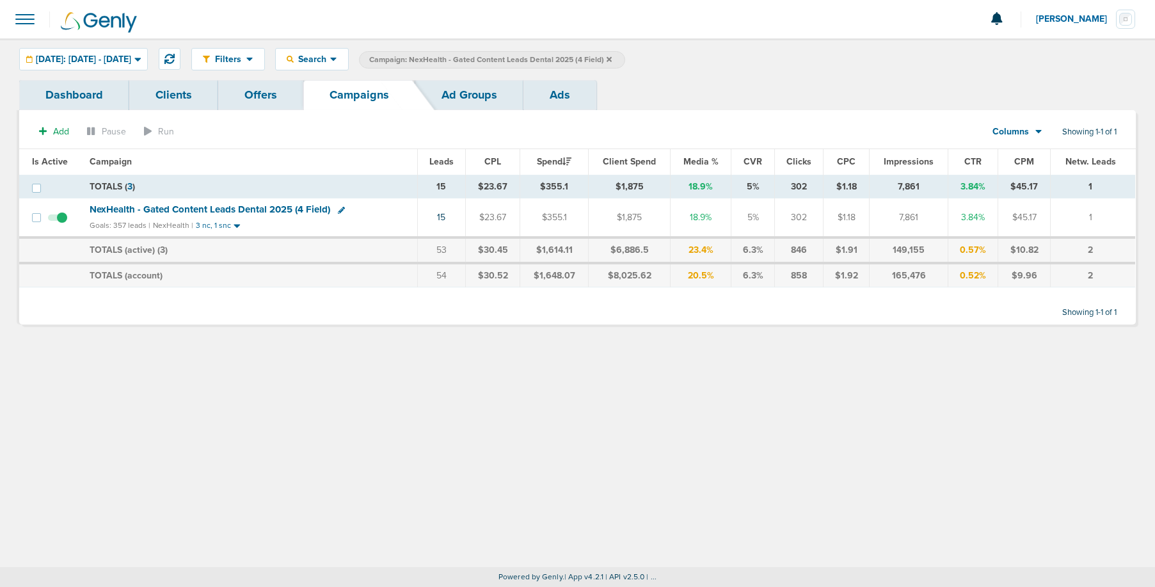
click at [466, 94] on link "Ad Groups" at bounding box center [469, 95] width 108 height 30
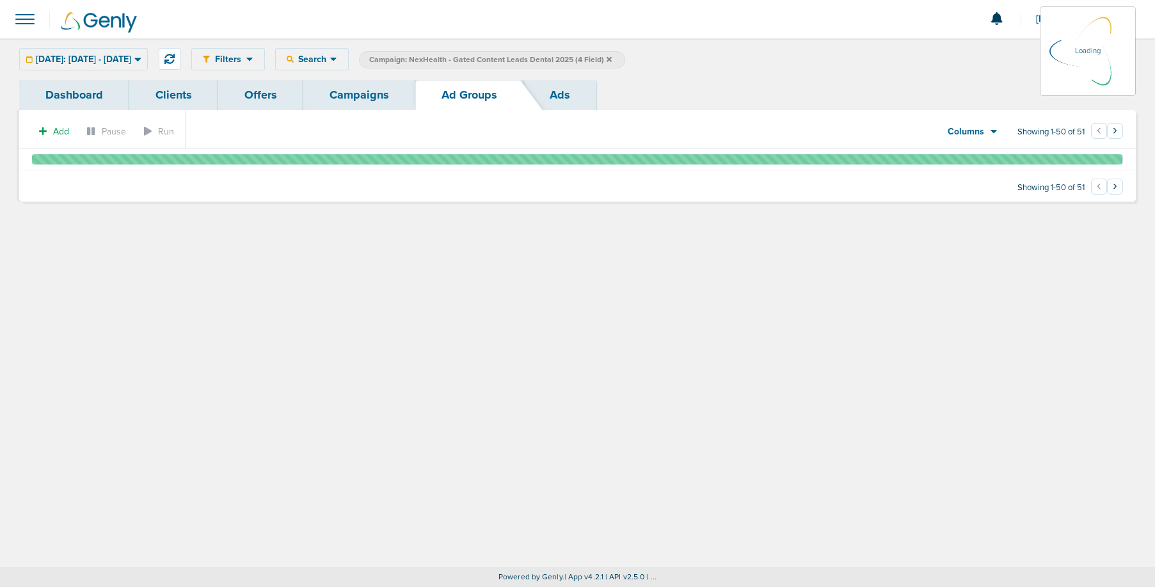
click at [346, 97] on link "Campaigns" at bounding box center [359, 95] width 112 height 30
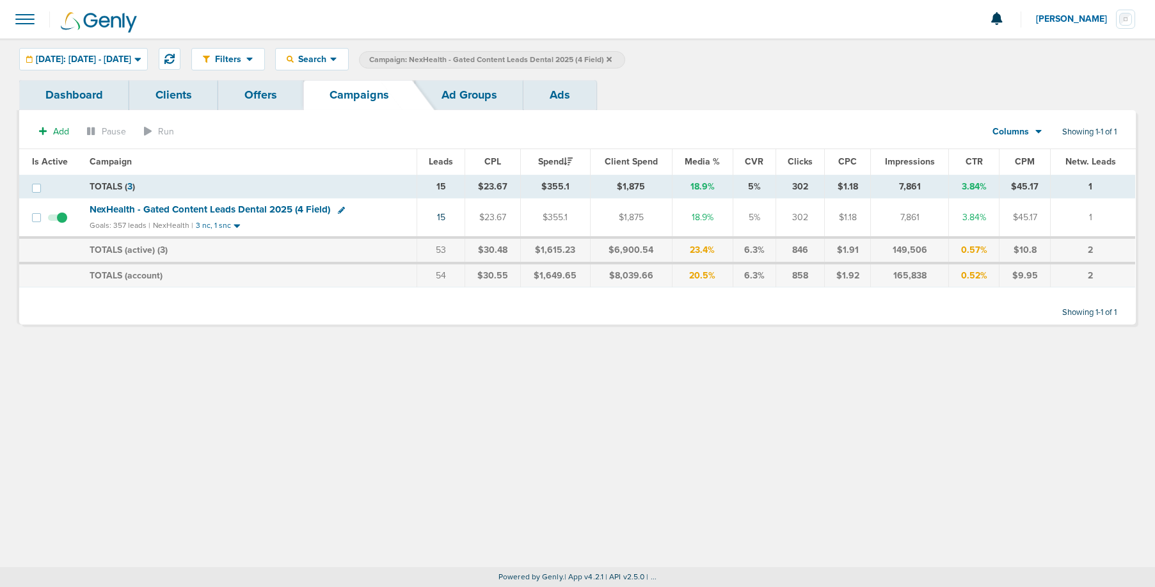
click at [612, 58] on icon at bounding box center [609, 58] width 5 height 5
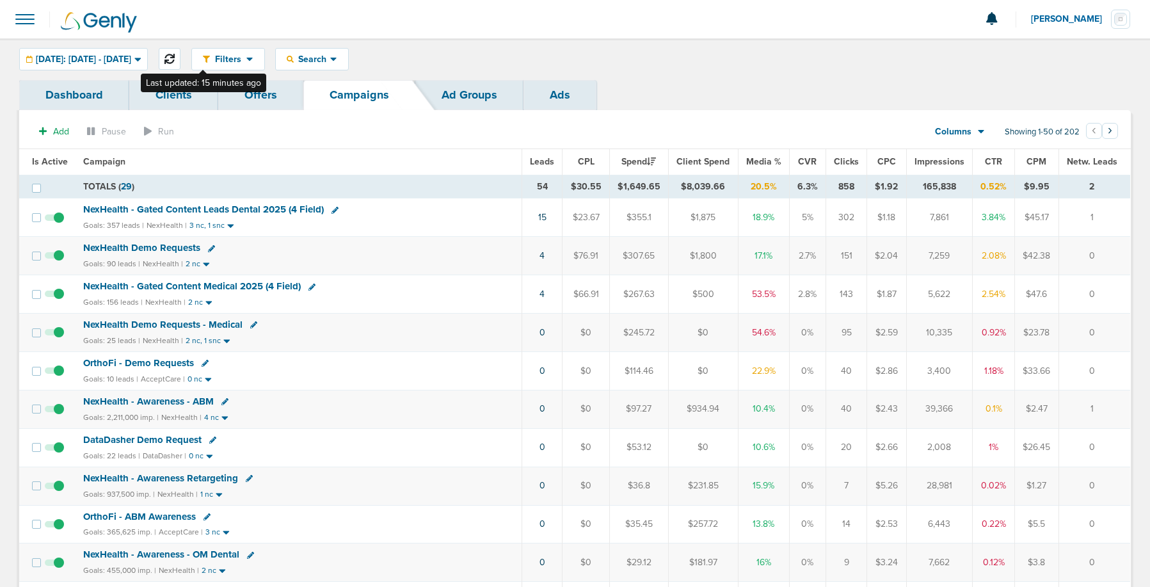
click at [175, 62] on icon at bounding box center [169, 59] width 10 height 10
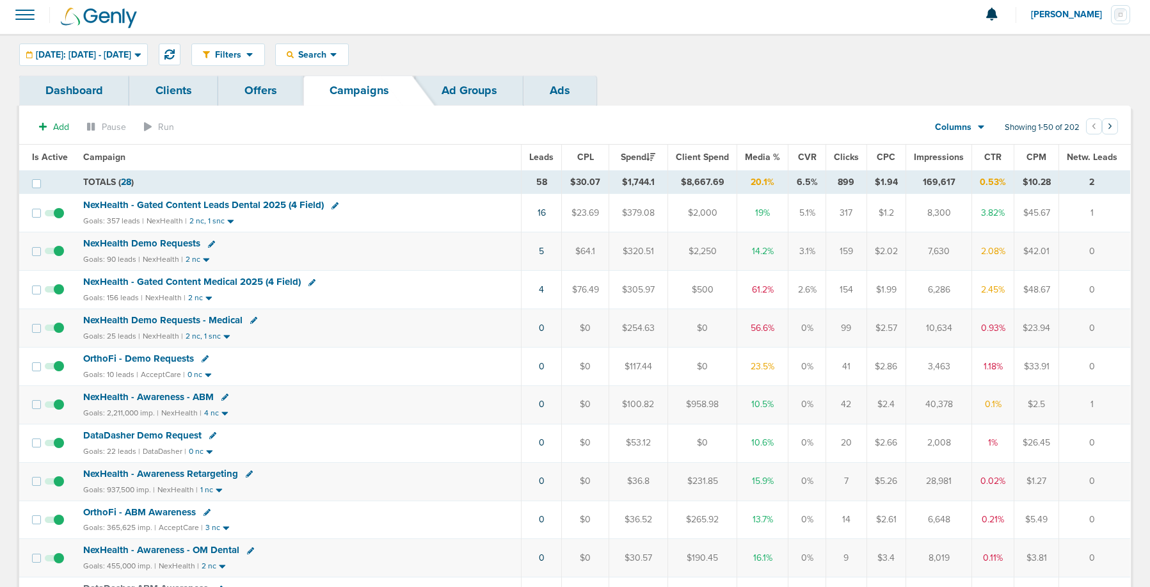
click at [176, 203] on span "NexHealth - Gated Content Leads Dental 2025 (4 Field)" at bounding box center [203, 205] width 241 height 12
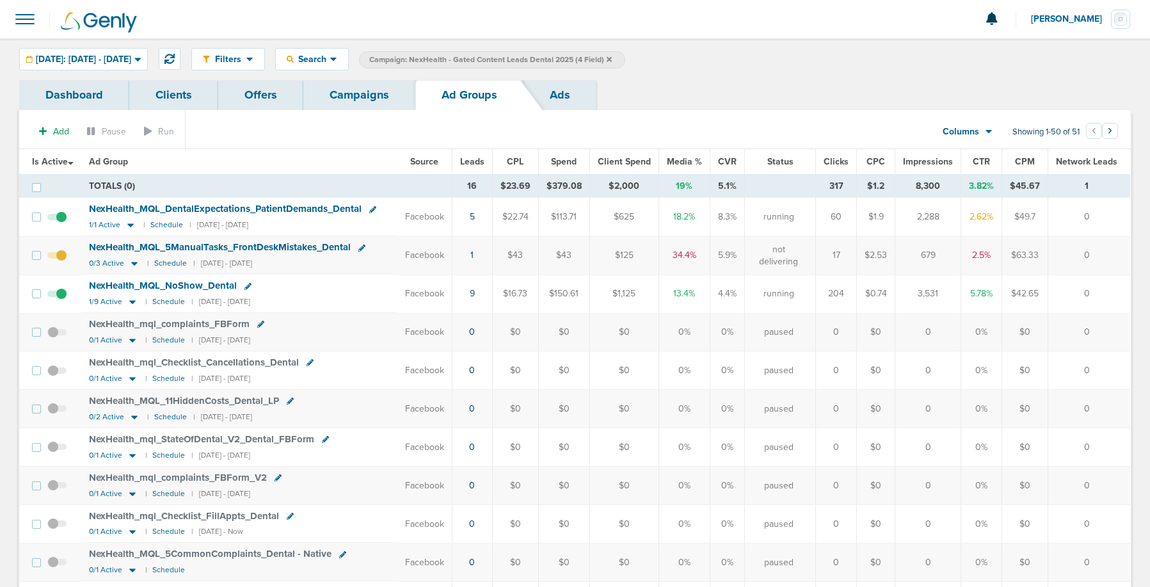
click at [343, 100] on link "Campaigns" at bounding box center [359, 95] width 112 height 30
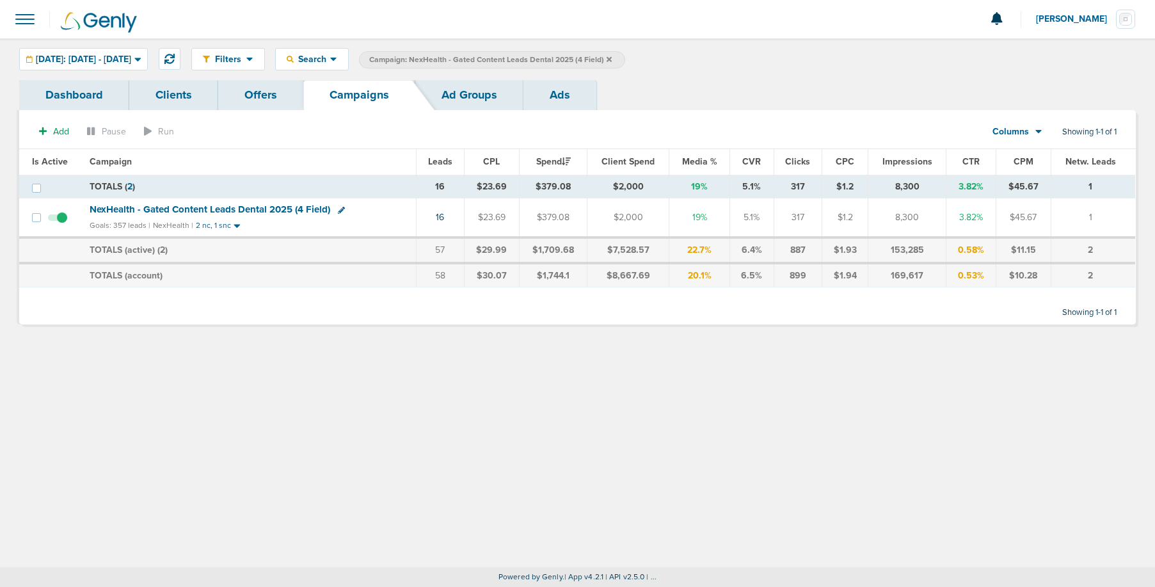
click at [612, 58] on icon at bounding box center [609, 58] width 5 height 5
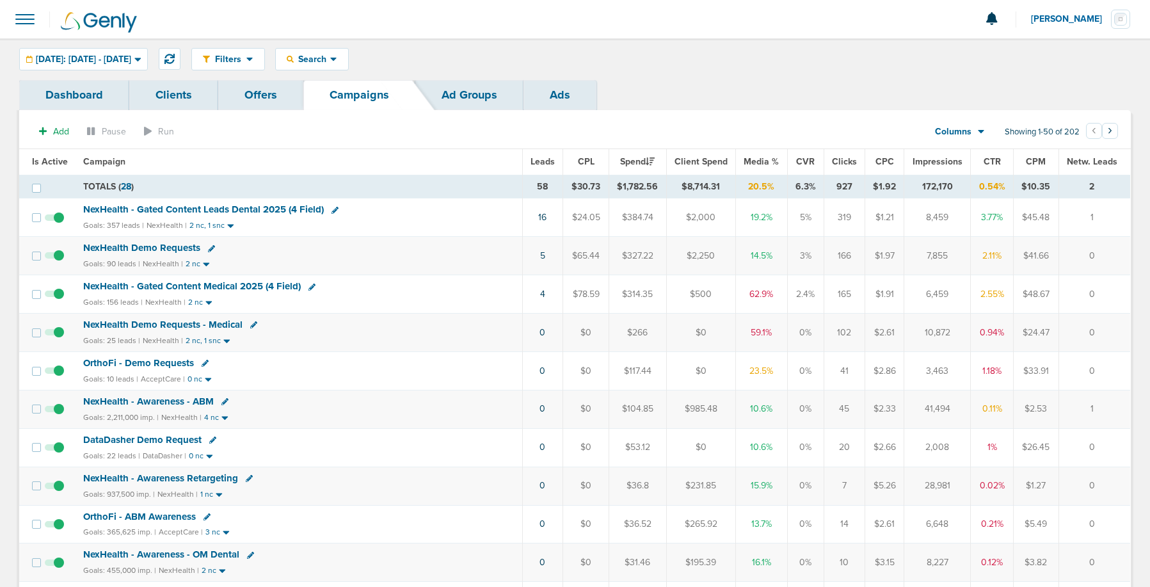
click at [162, 325] on span "NexHealth Demo Requests - Medical" at bounding box center [162, 325] width 159 height 12
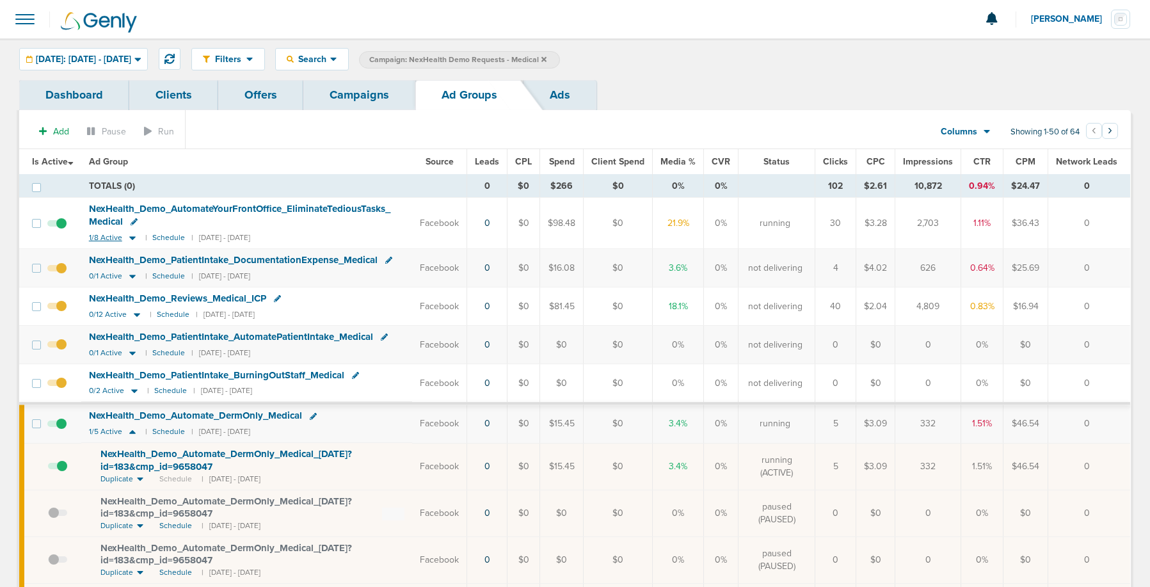
click at [136, 235] on icon at bounding box center [132, 237] width 13 height 11
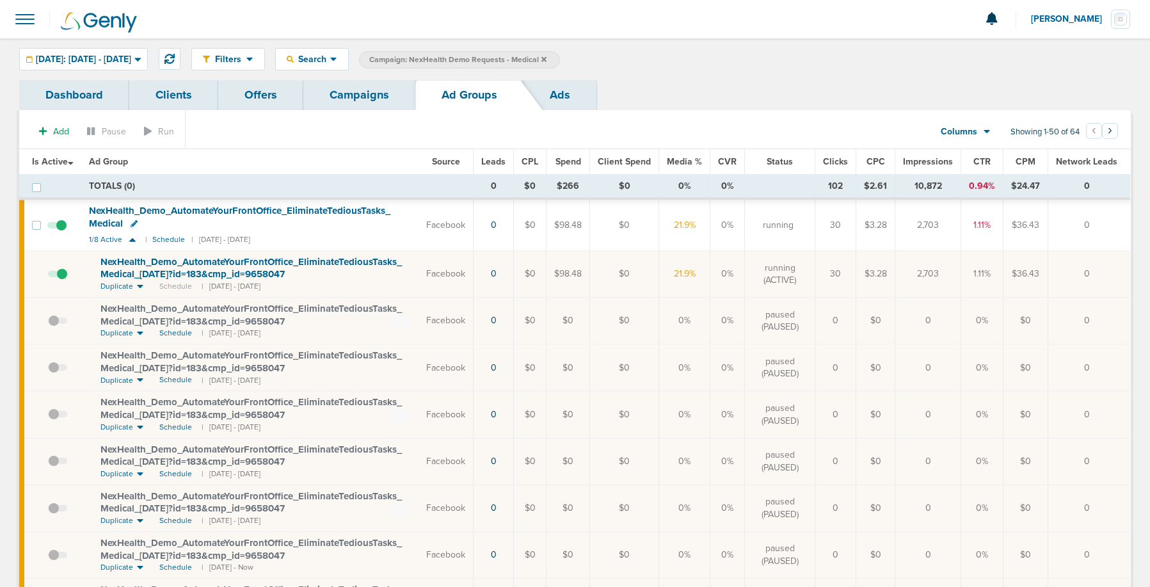
click at [61, 280] on span at bounding box center [57, 280] width 19 height 0
click at [48, 276] on input "checkbox" at bounding box center [48, 276] width 0 height 0
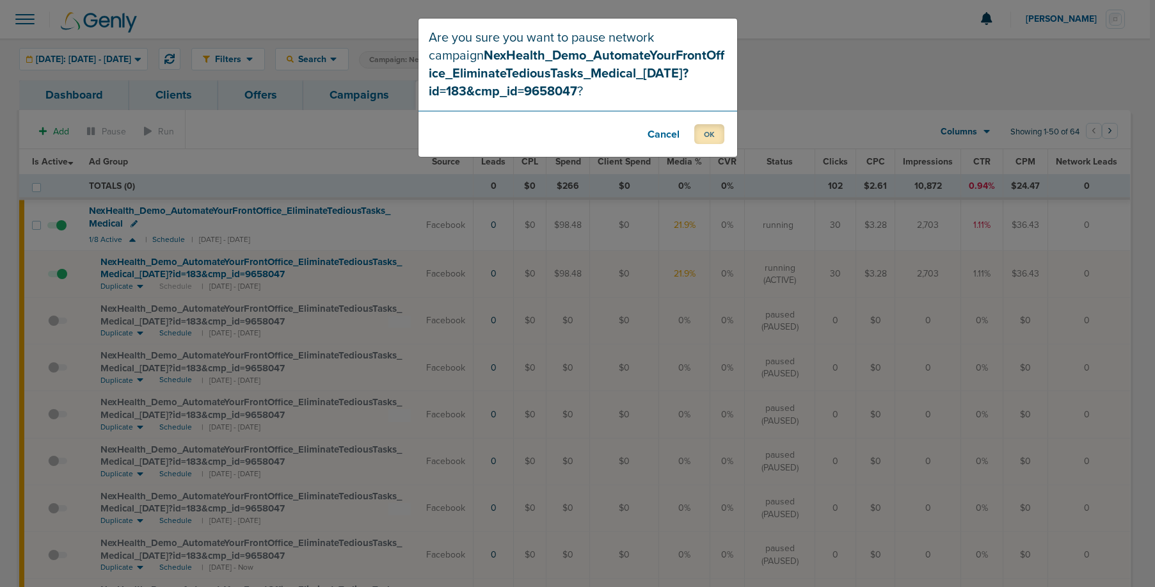
click at [702, 140] on button "OK" at bounding box center [709, 134] width 30 height 20
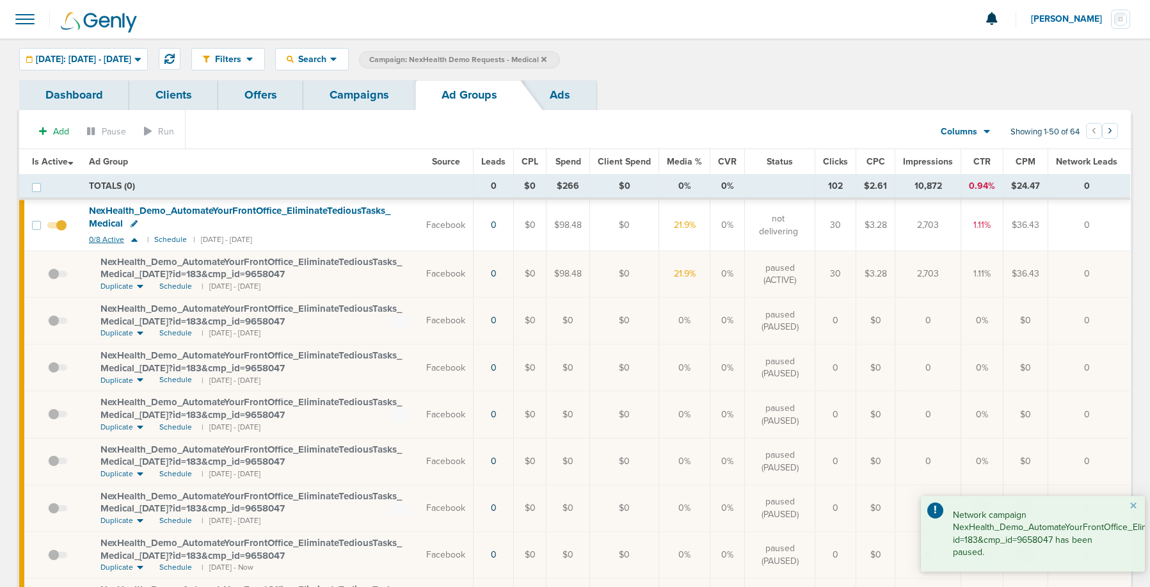
click at [134, 241] on icon at bounding box center [134, 240] width 6 height 4
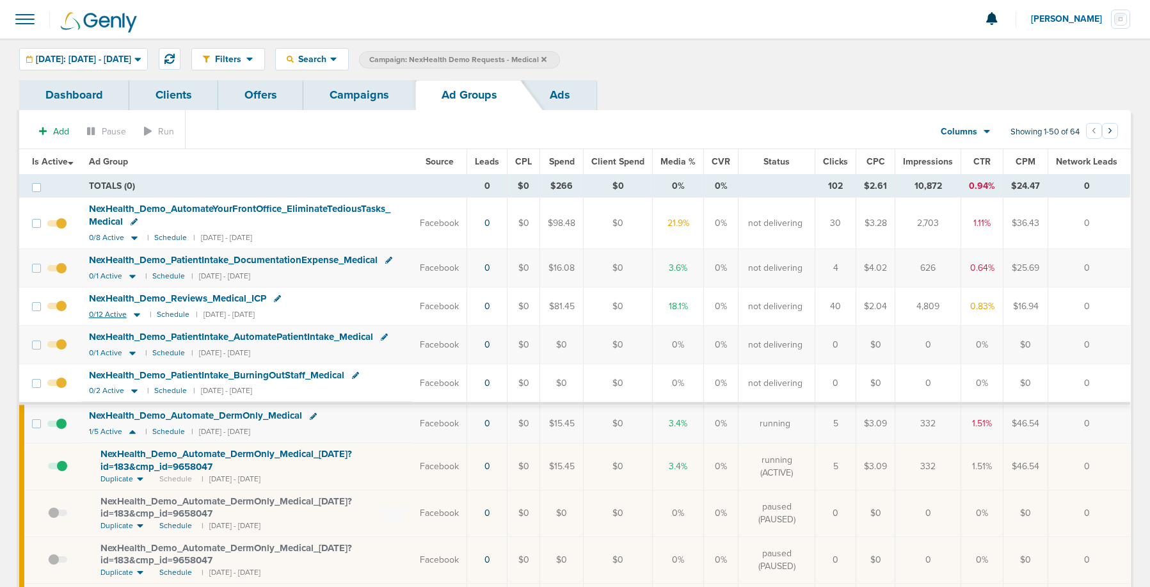
click at [142, 313] on icon at bounding box center [137, 314] width 13 height 11
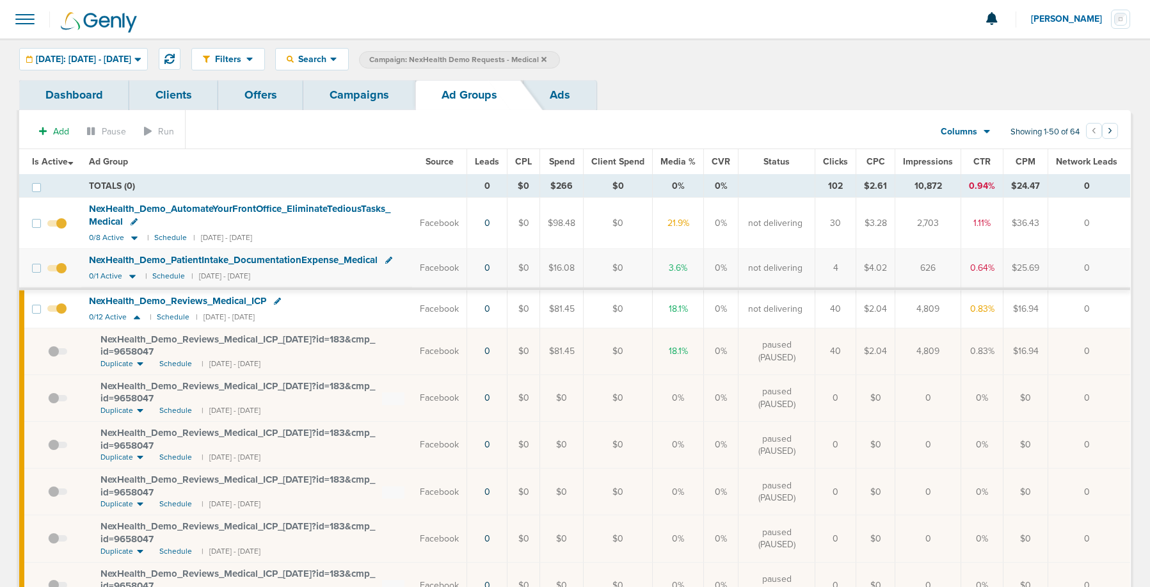
click at [129, 351] on span "NexHealth_ Demo_ Reviews_ Medical_ ICP_ [DATE]?id=183&cmp_ id=9658047" at bounding box center [237, 345] width 275 height 24
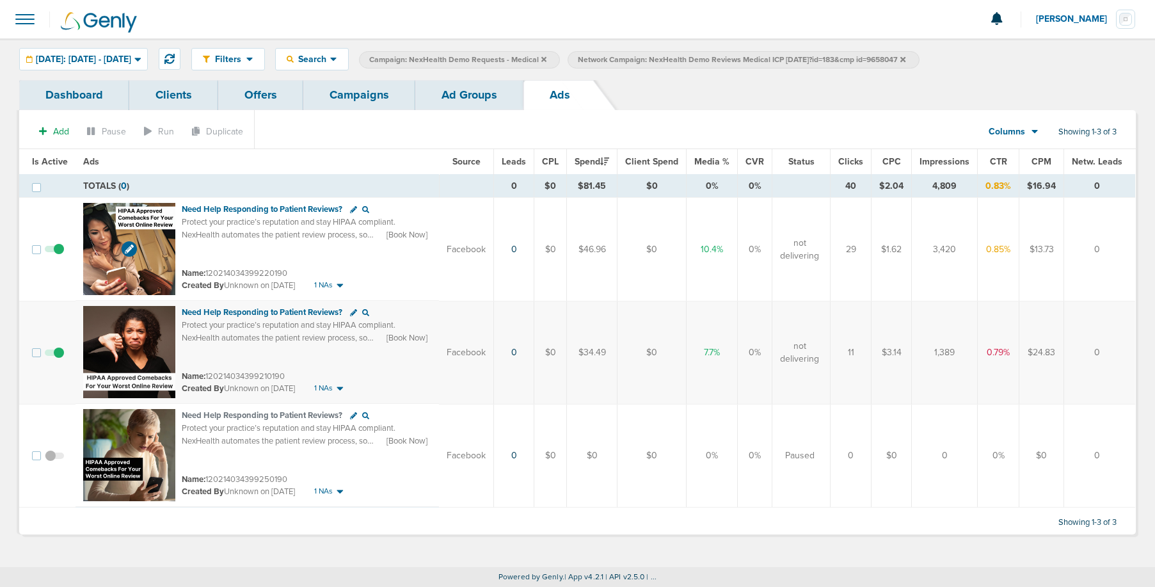
click at [154, 248] on img at bounding box center [129, 249] width 92 height 92
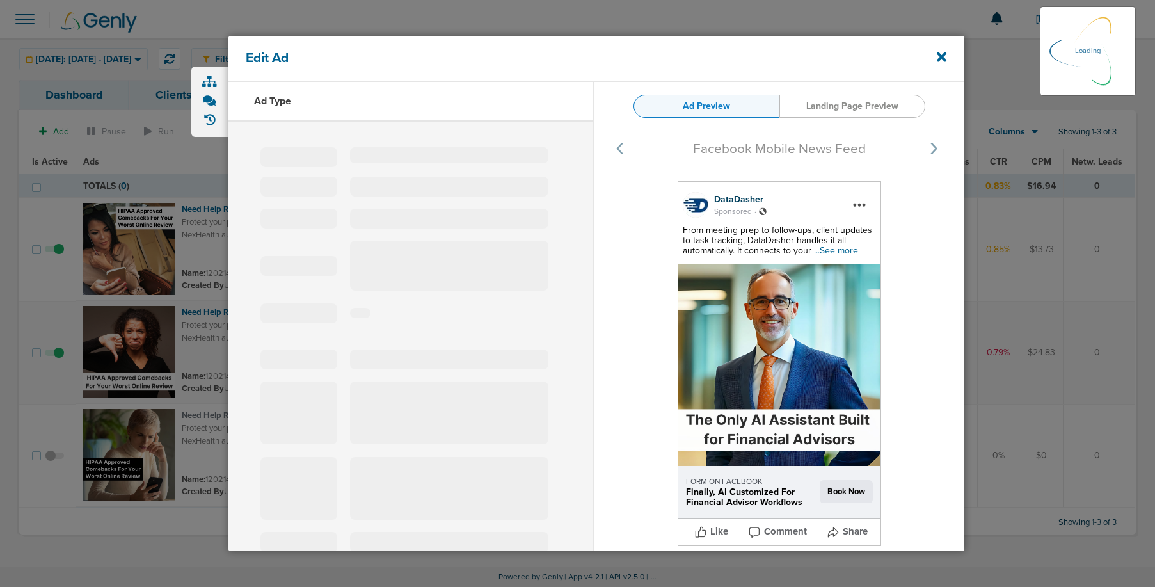
select select "learn_more"
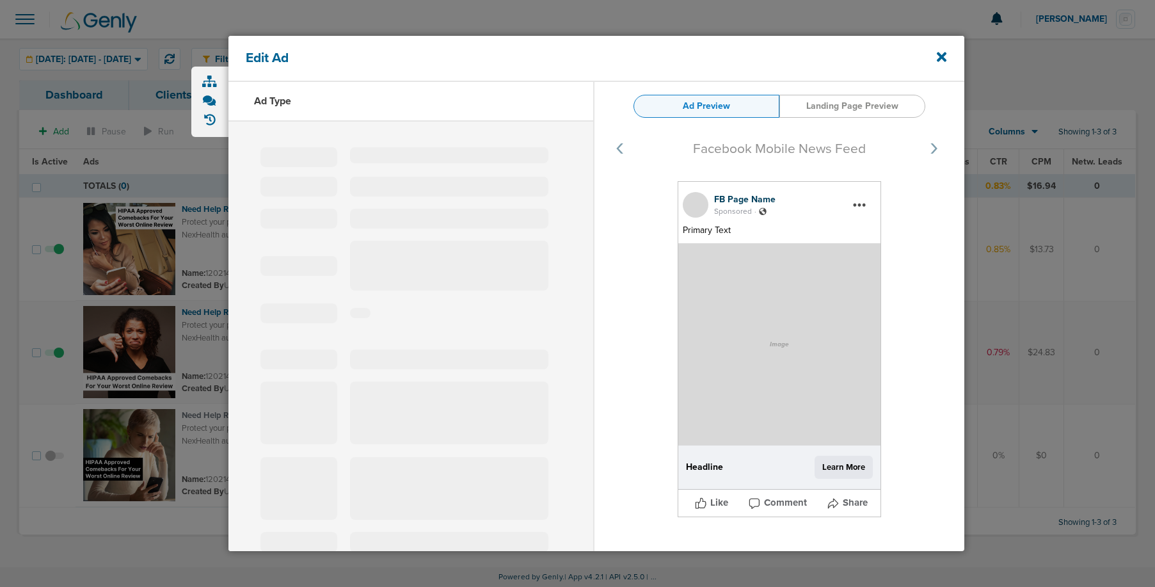
type input "120214034399220190"
type input "Need Help Responding to Patient Reviews?"
type textarea "Protect your practice’s reputation and stay HIPAA compliant. NexHealth automate…"
select select "book_travel"
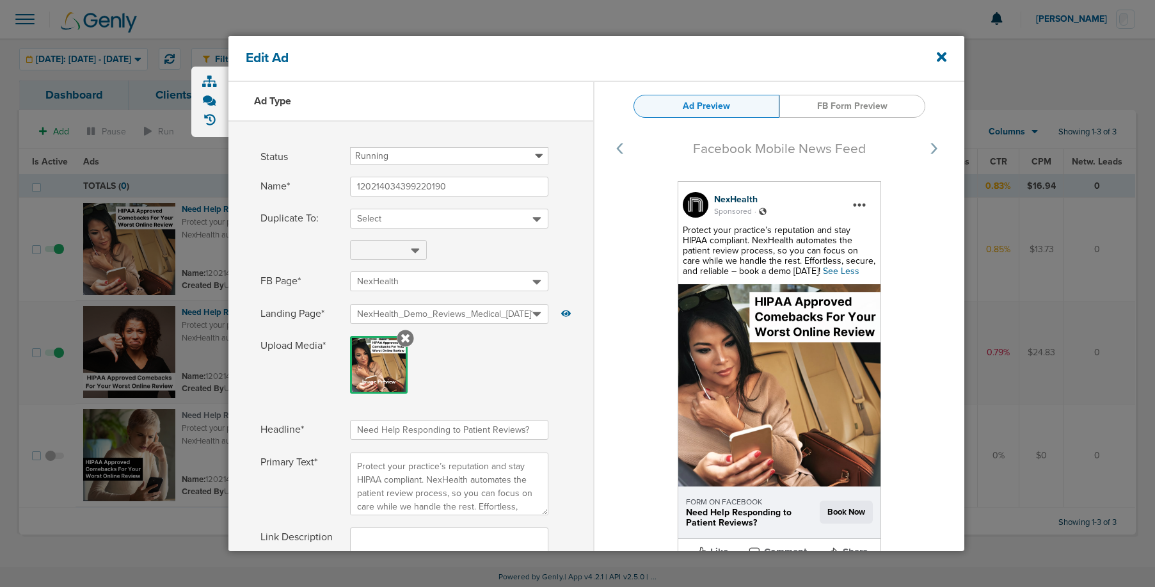
select select "book_travel"
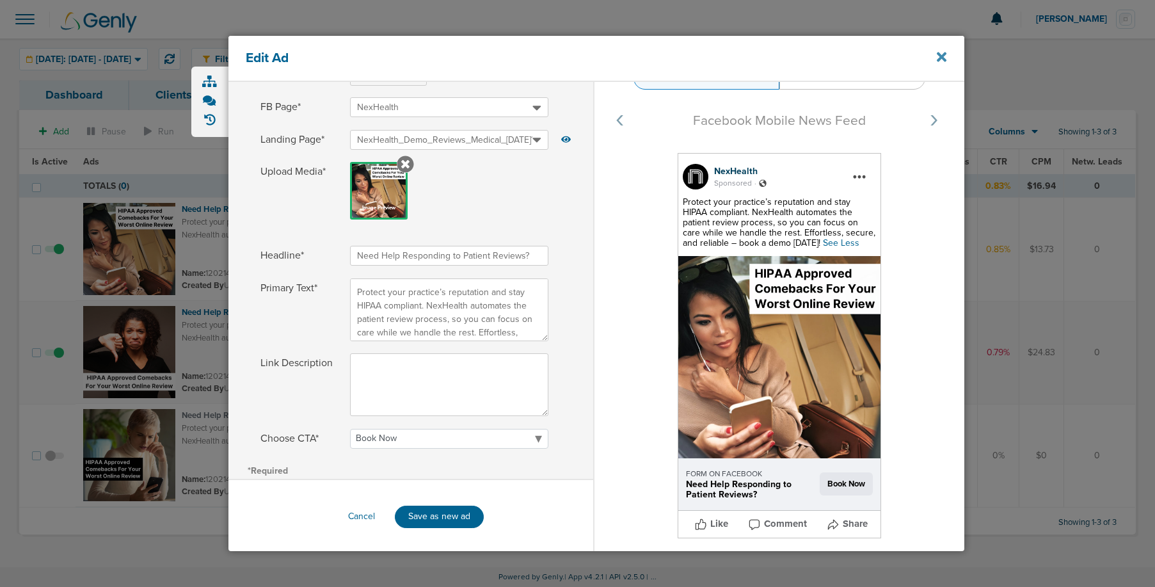
click at [939, 58] on icon at bounding box center [942, 57] width 10 height 10
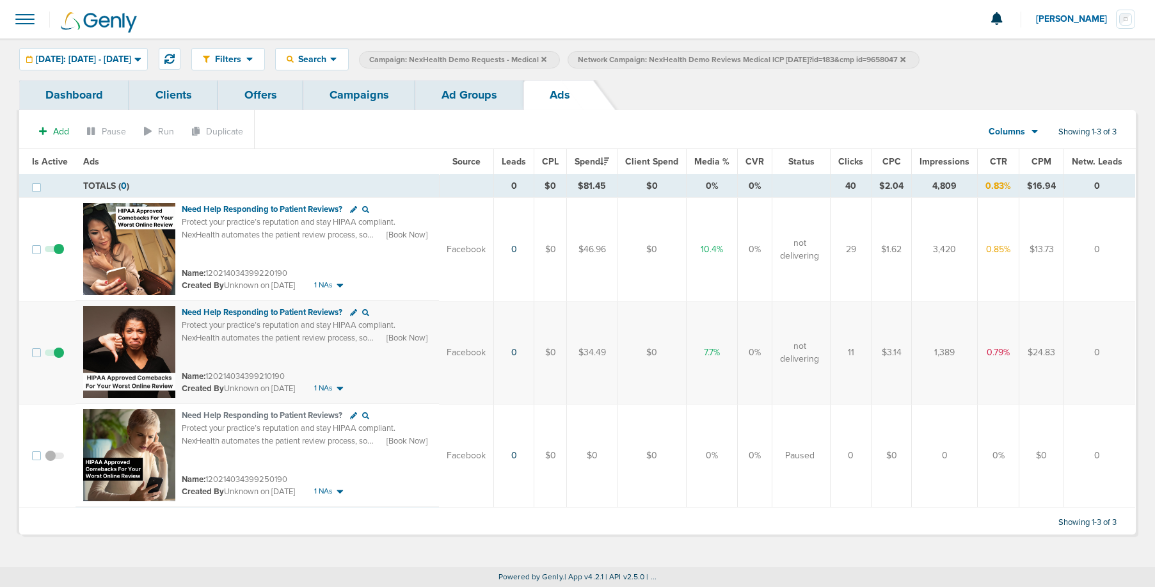
click at [342, 96] on link "Campaigns" at bounding box center [359, 95] width 112 height 30
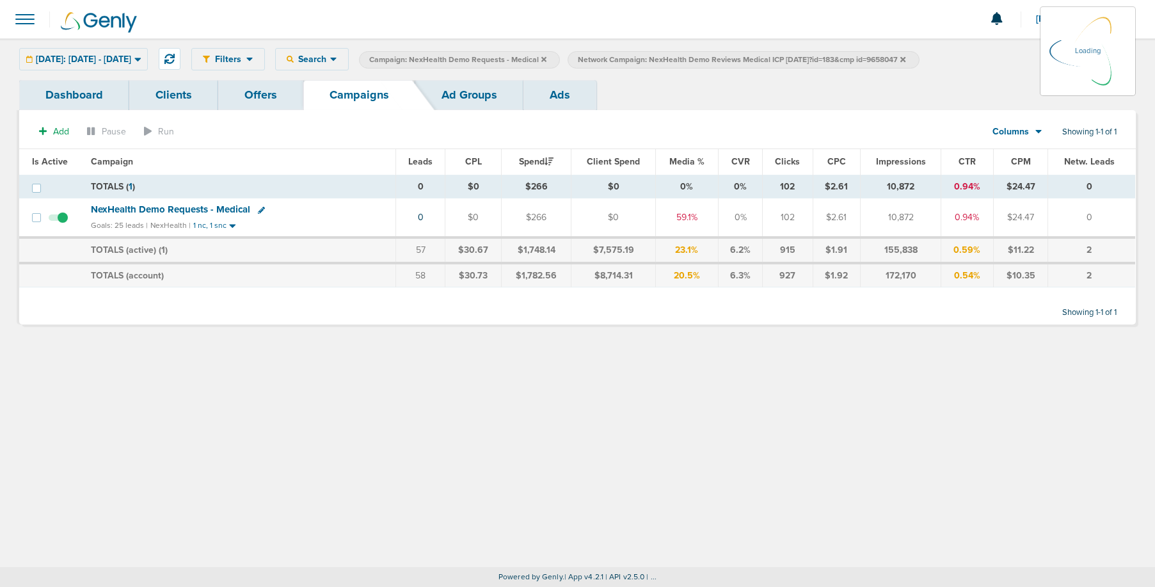
click at [905, 61] on icon at bounding box center [902, 60] width 5 height 8
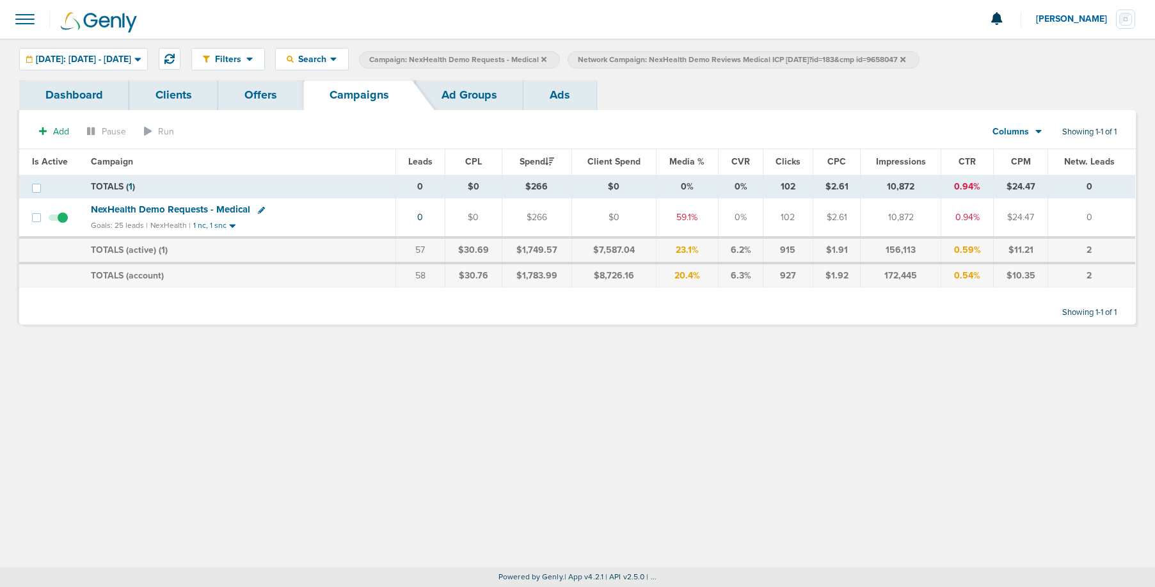
click at [905, 60] on icon at bounding box center [902, 60] width 5 height 8
click at [546, 60] on icon at bounding box center [543, 58] width 5 height 5
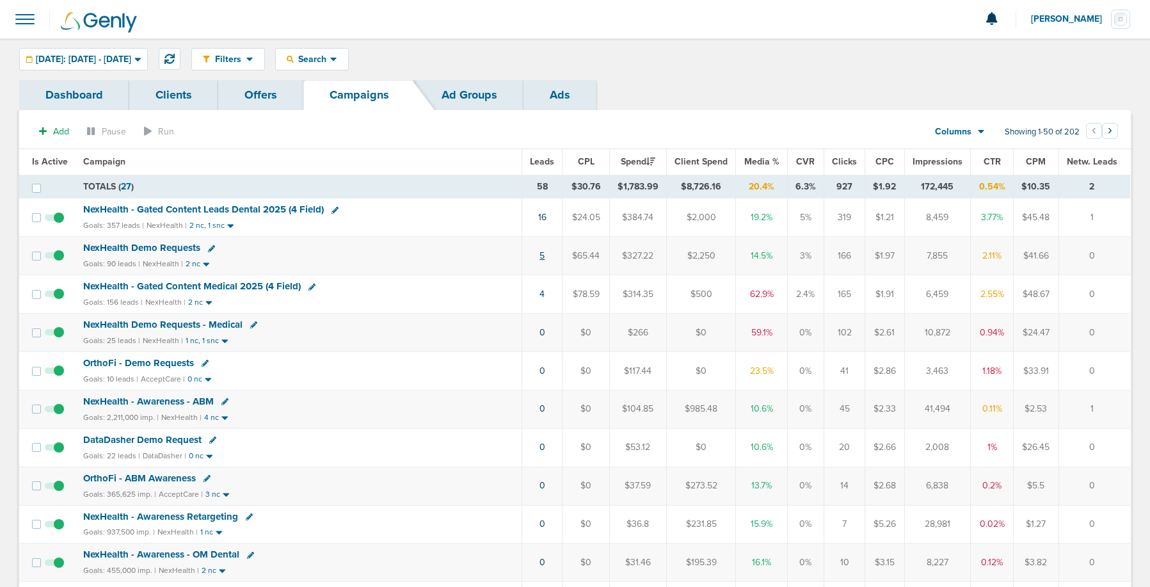
click at [543, 257] on link "5" at bounding box center [541, 255] width 5 height 11
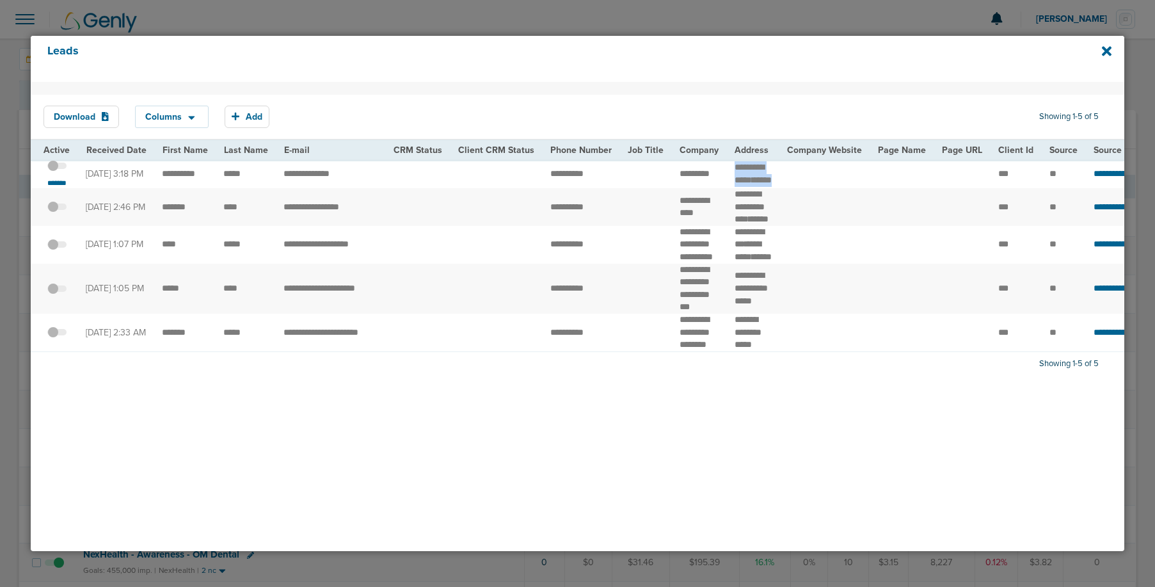
drag, startPoint x: 723, startPoint y: 165, endPoint x: 793, endPoint y: 179, distance: 71.8
copy tr "**********"
click at [1104, 52] on icon at bounding box center [1107, 51] width 10 height 10
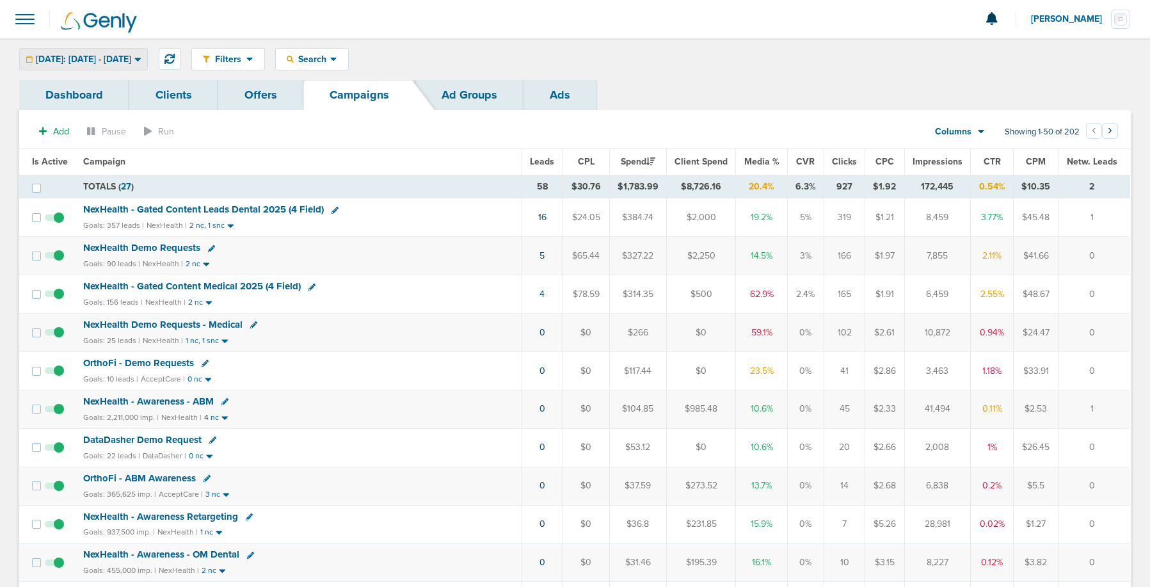
click at [61, 58] on span "[DATE]: [DATE] - [DATE]" at bounding box center [83, 59] width 95 height 9
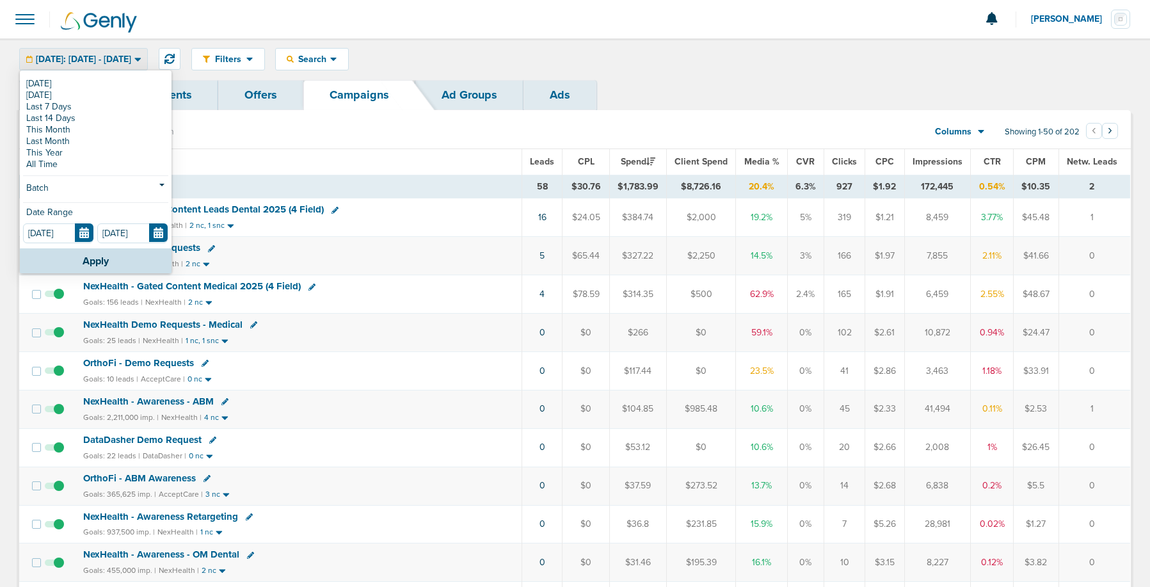
click at [61, 58] on span "[DATE]: [DATE] - [DATE]" at bounding box center [83, 59] width 95 height 9
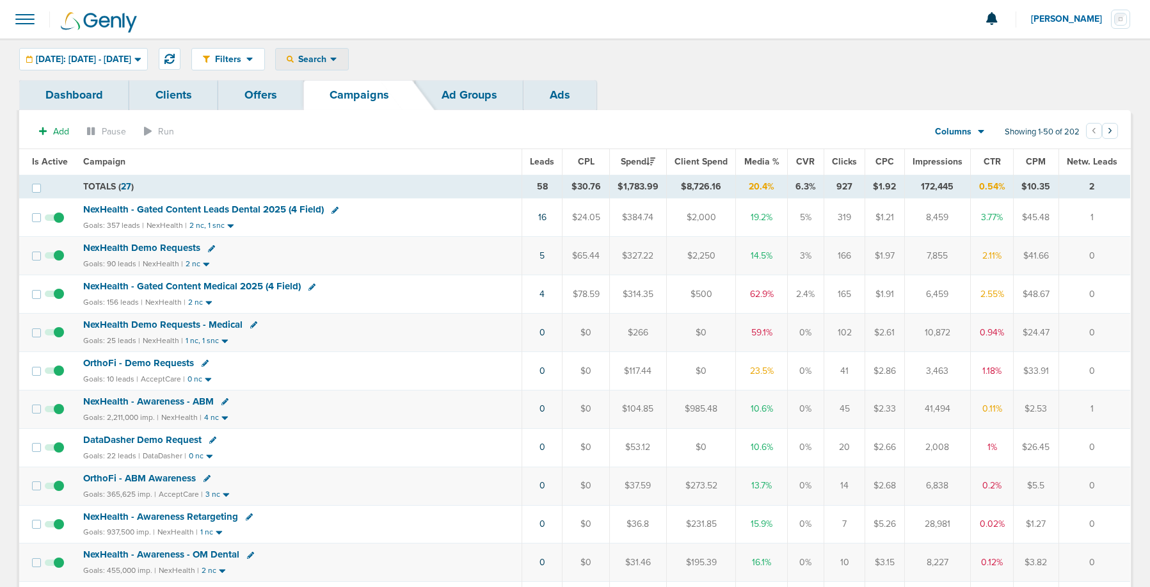
click at [330, 63] on span "Search" at bounding box center [312, 59] width 36 height 11
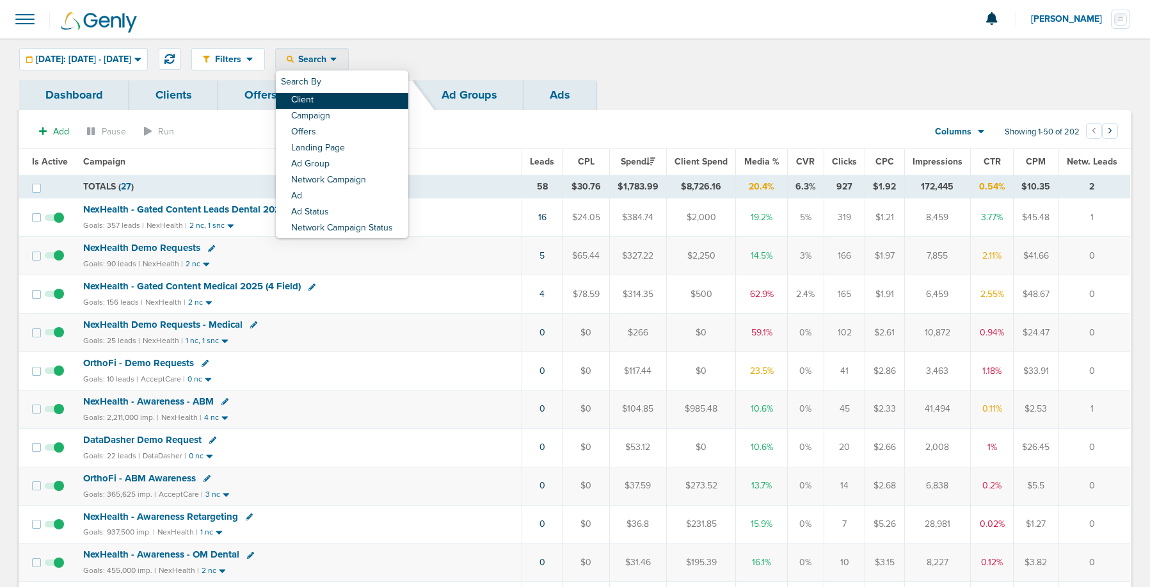
click at [346, 103] on link "Client" at bounding box center [342, 101] width 132 height 16
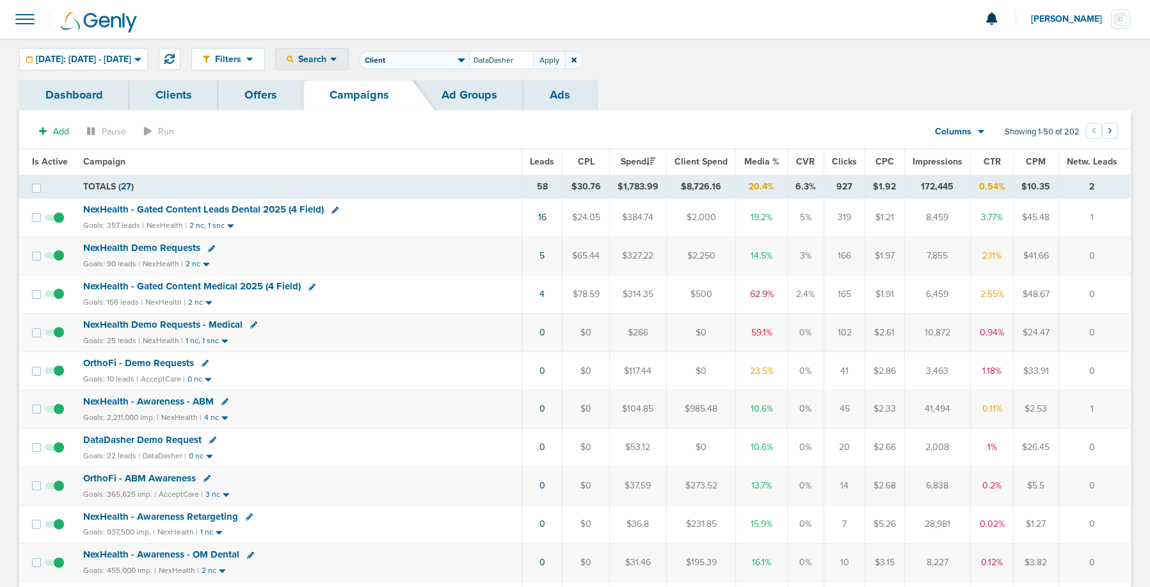
type input "DataDasher"
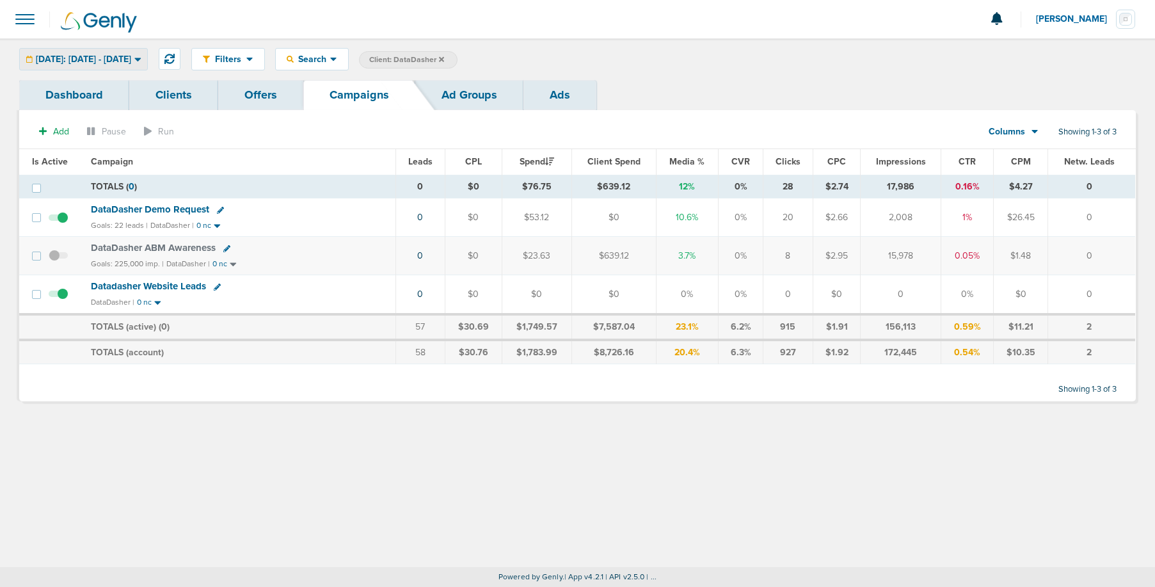
click at [57, 55] on span "[DATE]: [DATE] - [DATE]" at bounding box center [83, 59] width 95 height 9
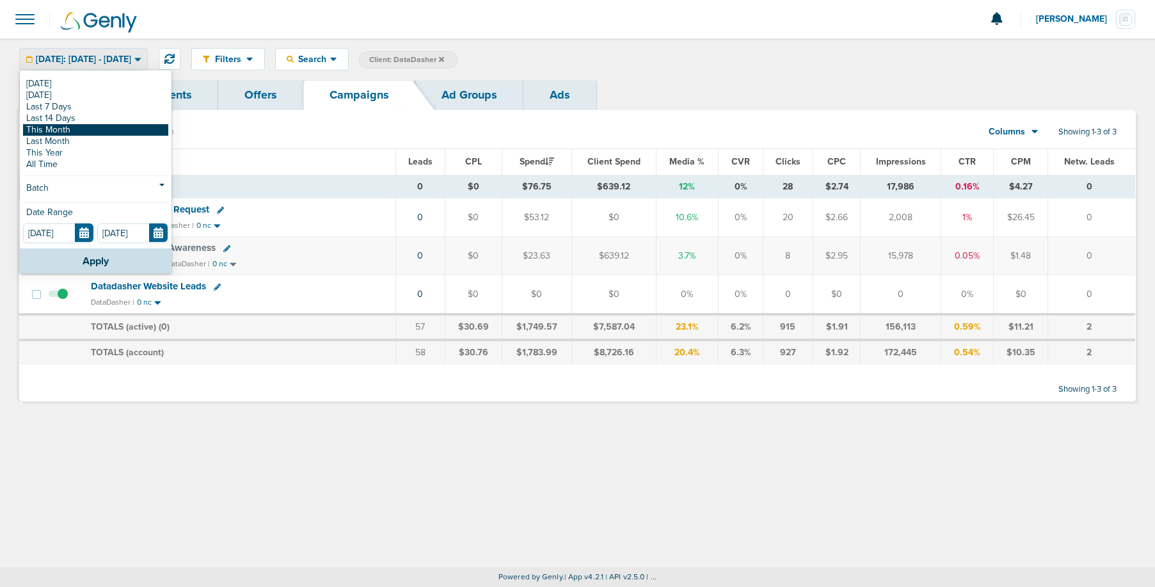
click at [59, 129] on link "This Month" at bounding box center [95, 130] width 145 height 12
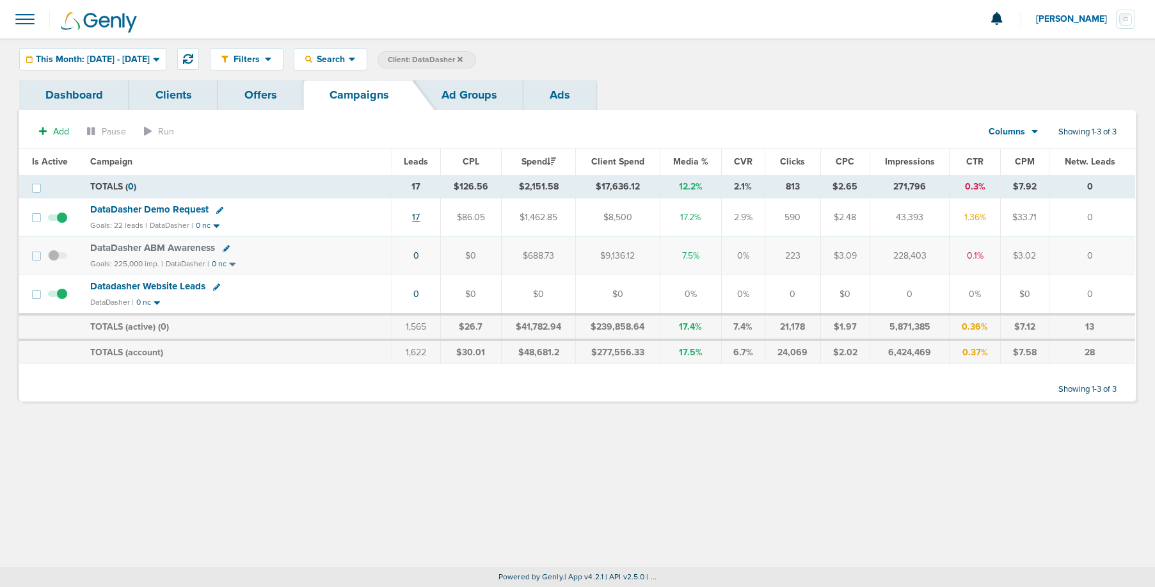
click at [416, 220] on link "17" at bounding box center [416, 217] width 8 height 11
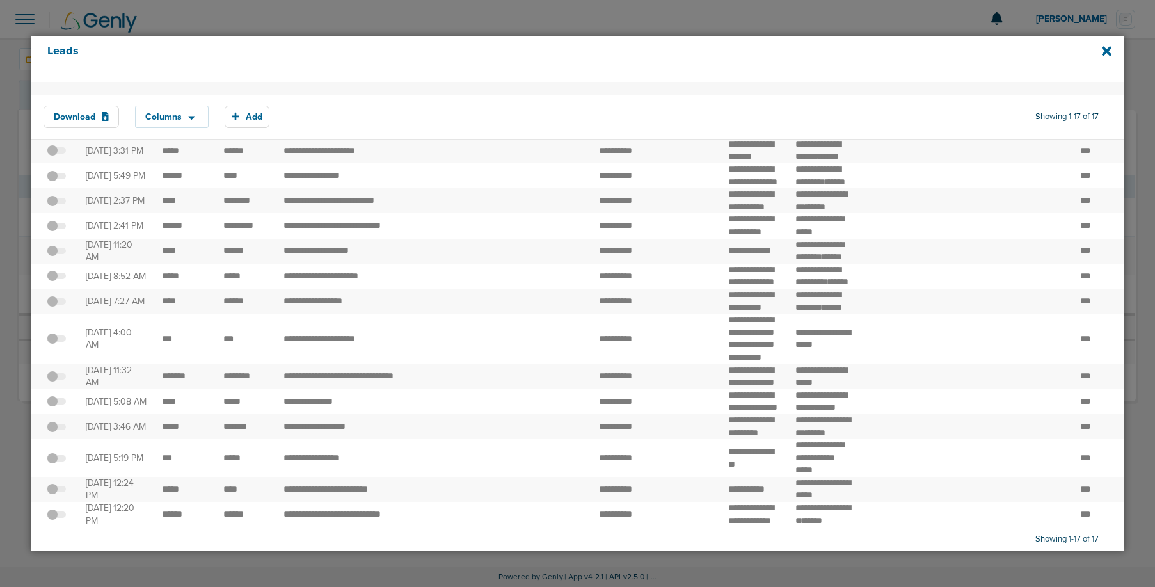
scroll to position [259, 0]
click at [6, 387] on div at bounding box center [577, 293] width 1155 height 587
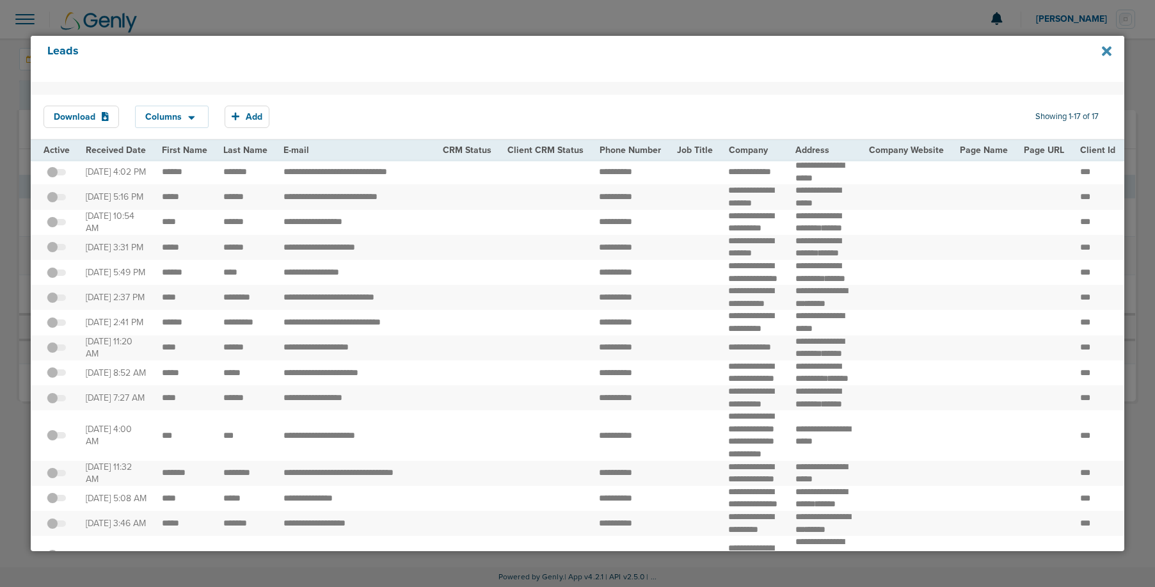
click at [1106, 52] on icon at bounding box center [1107, 51] width 10 height 10
